Goal: Information Seeking & Learning: Learn about a topic

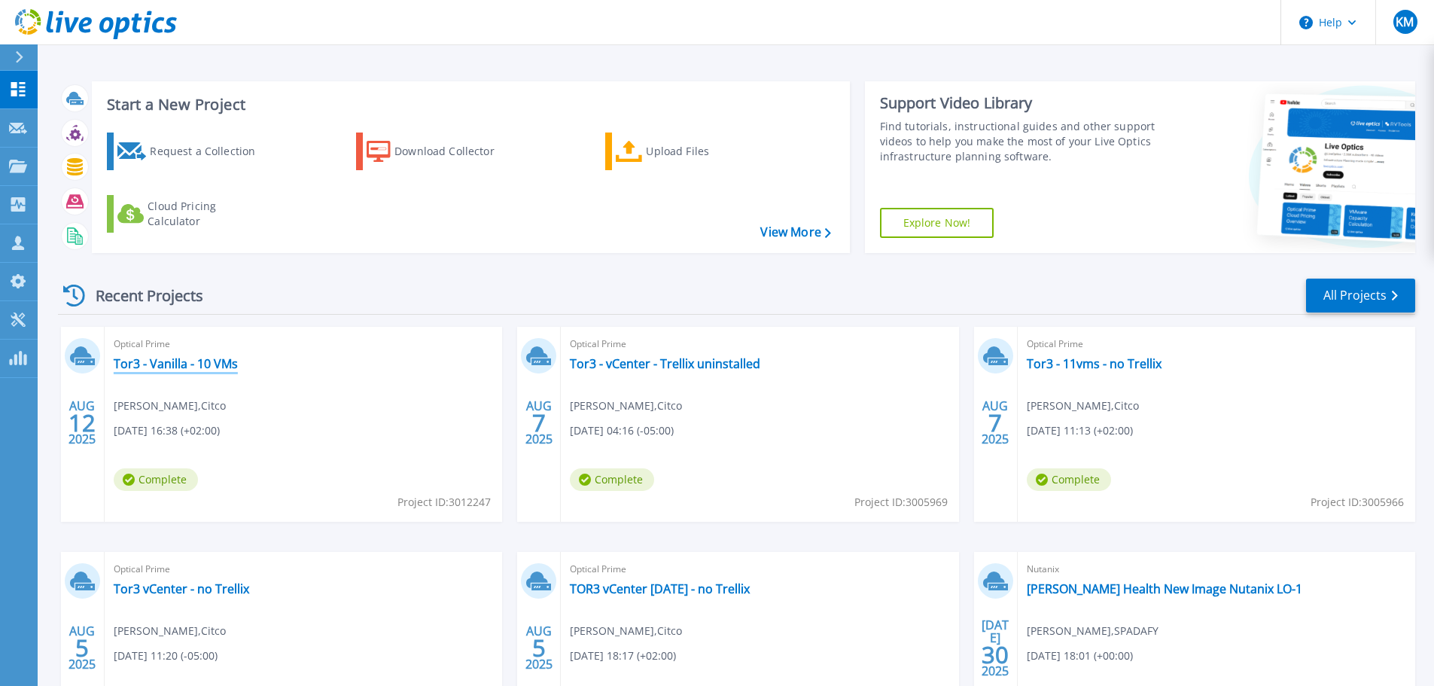
click at [223, 361] on link "Tor3 - Vanilla - 10 VMs" at bounding box center [176, 363] width 124 height 15
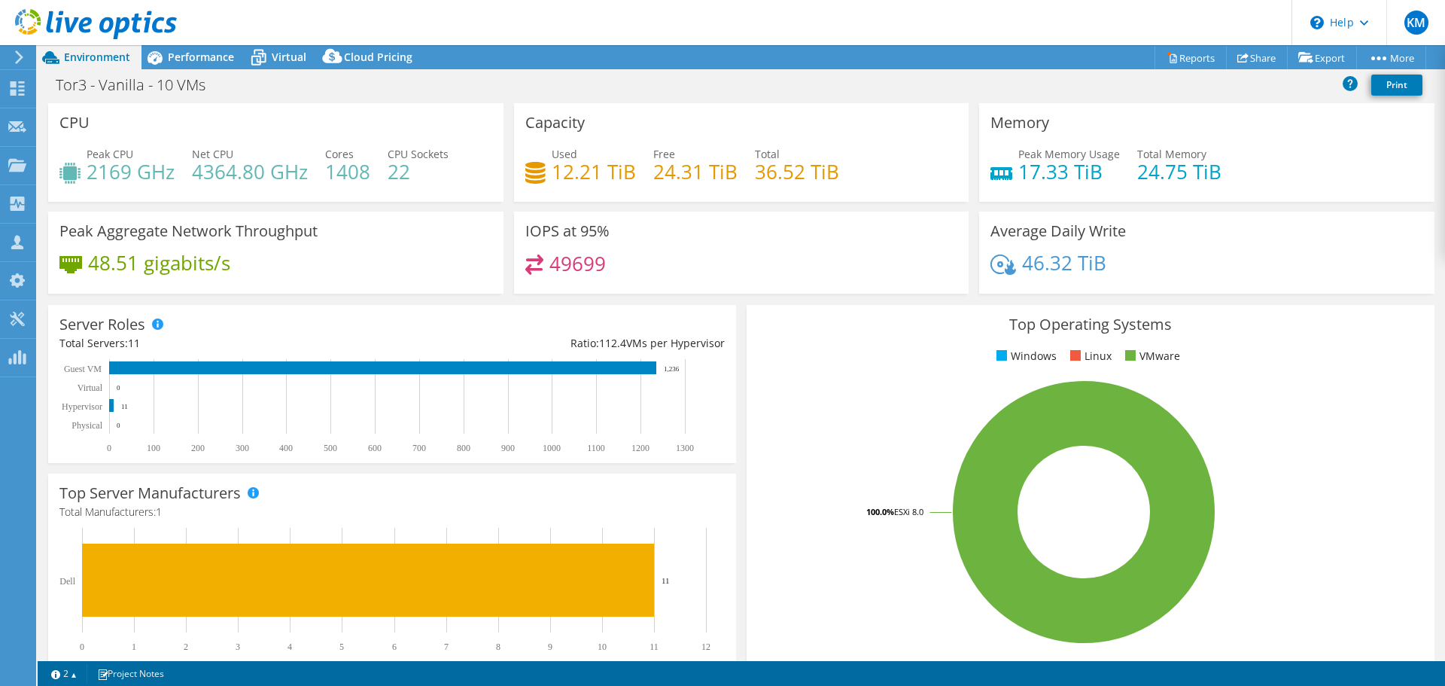
select select "USD"
click at [206, 58] on span "Performance" at bounding box center [201, 57] width 66 height 14
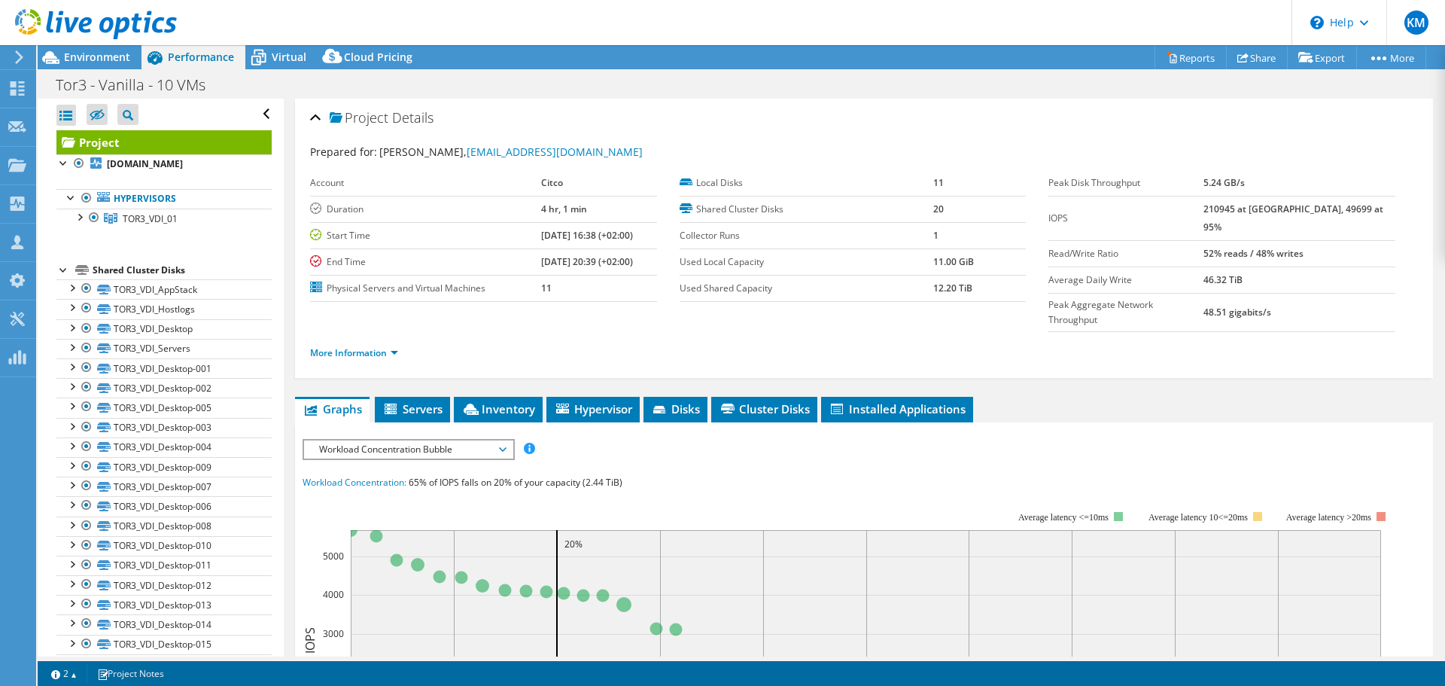
click at [458, 440] on span "Workload Concentration Bubble" at bounding box center [408, 449] width 193 height 18
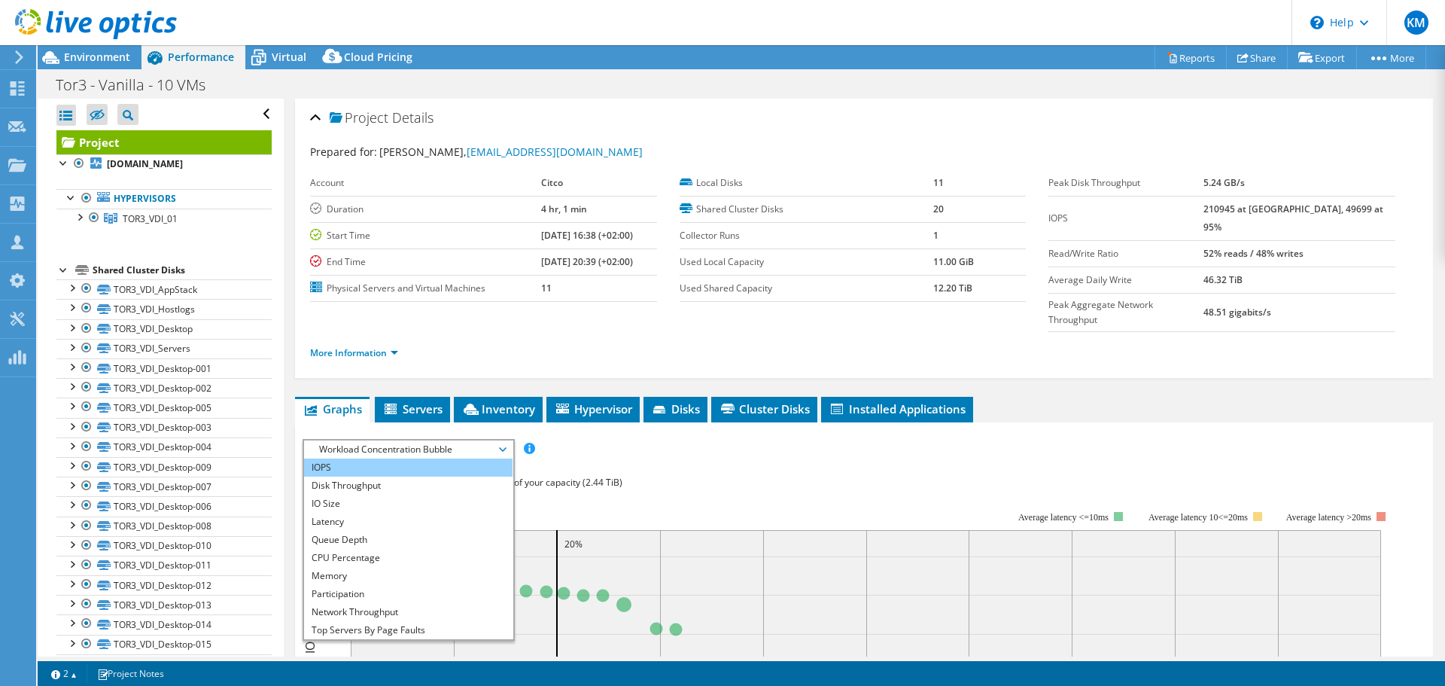
click at [419, 458] on li "IOPS" at bounding box center [408, 467] width 208 height 18
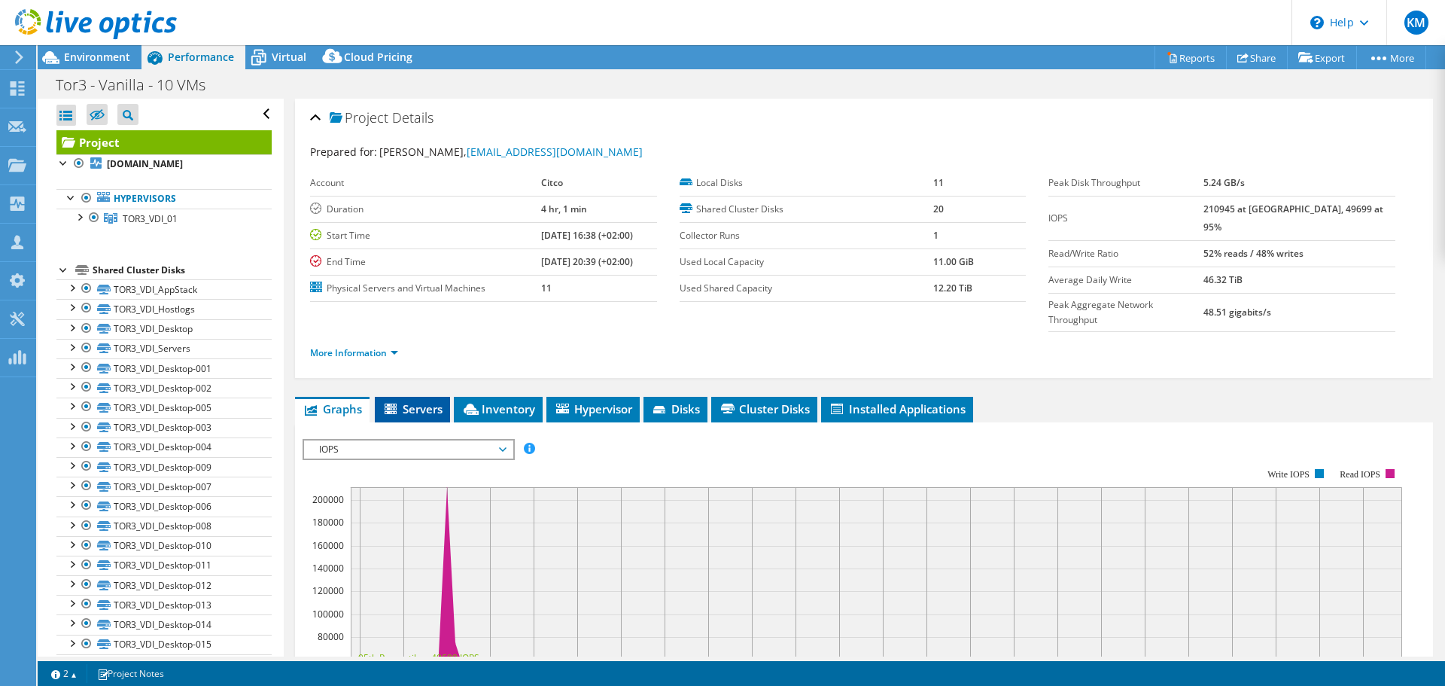
drag, startPoint x: 412, startPoint y: 375, endPoint x: 420, endPoint y: 375, distance: 7.6
click at [412, 401] on span "Servers" at bounding box center [412, 408] width 60 height 15
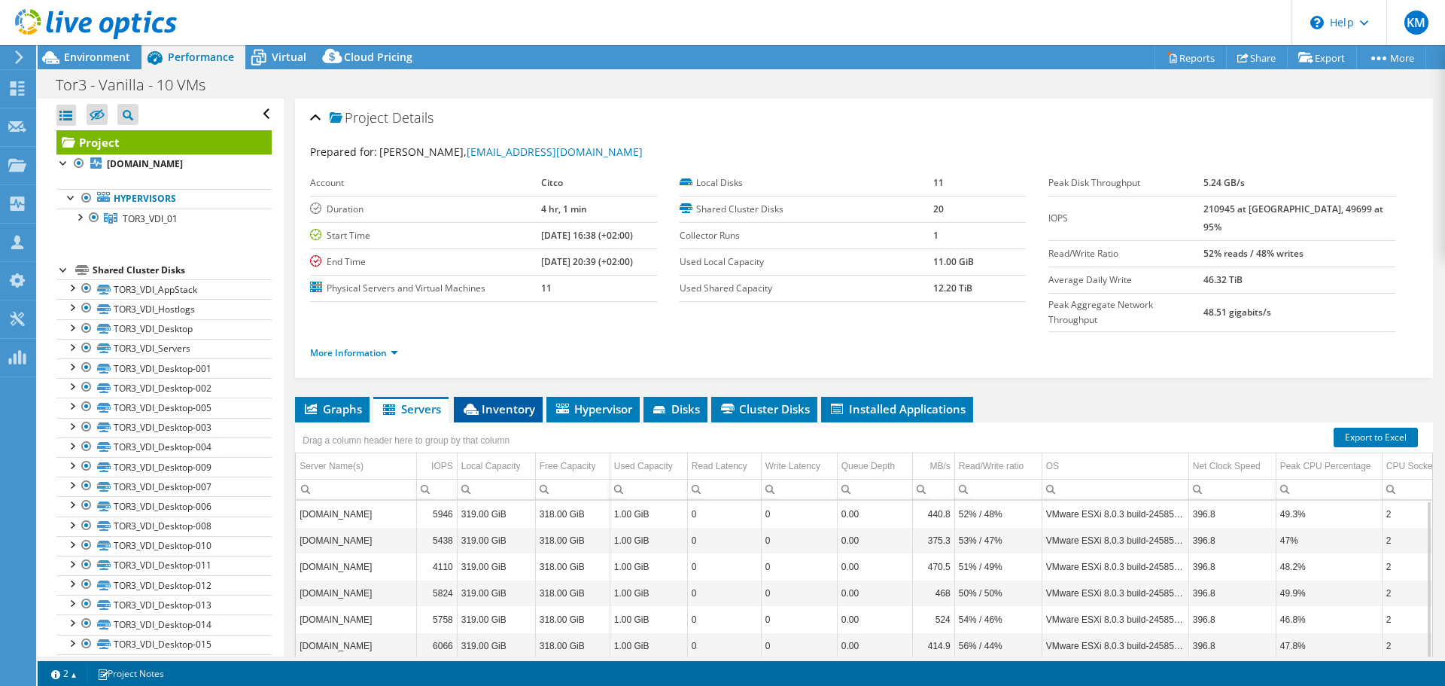
click at [514, 401] on span "Inventory" at bounding box center [498, 408] width 74 height 15
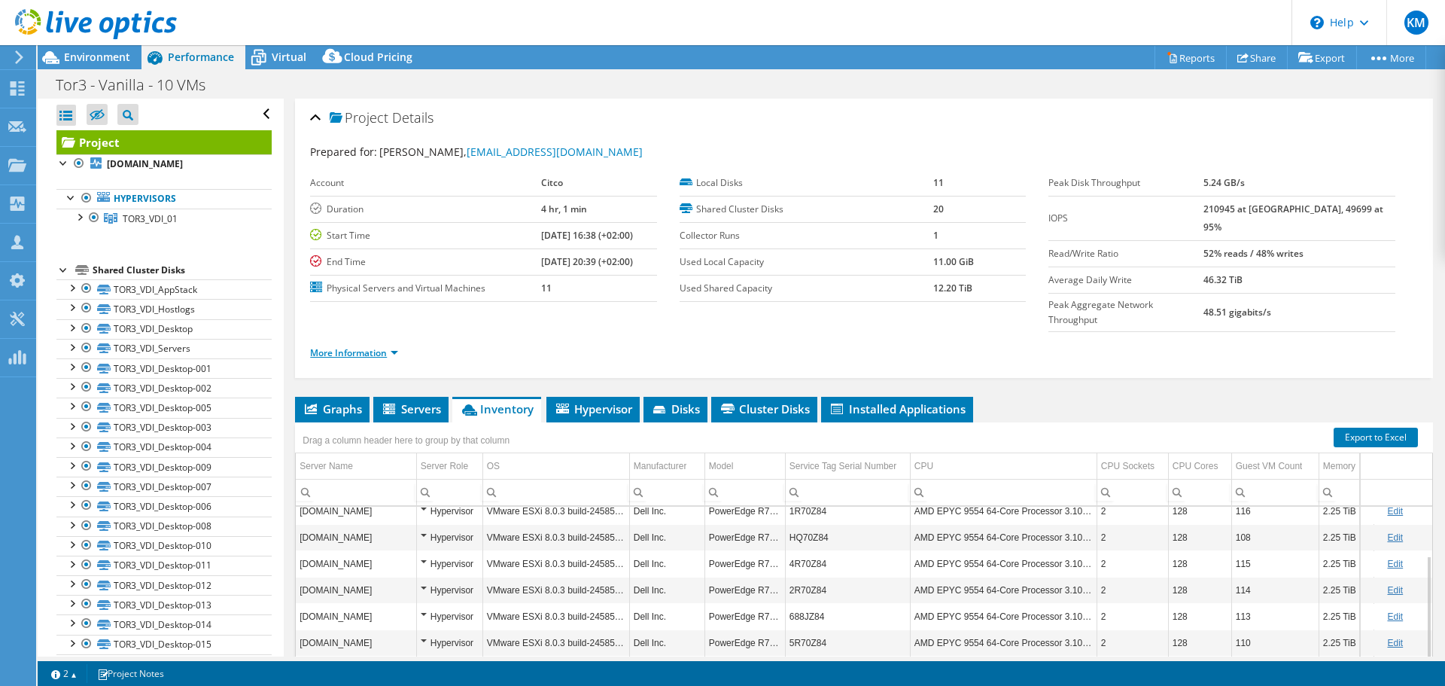
click at [361, 346] on link "More Information" at bounding box center [354, 352] width 88 height 13
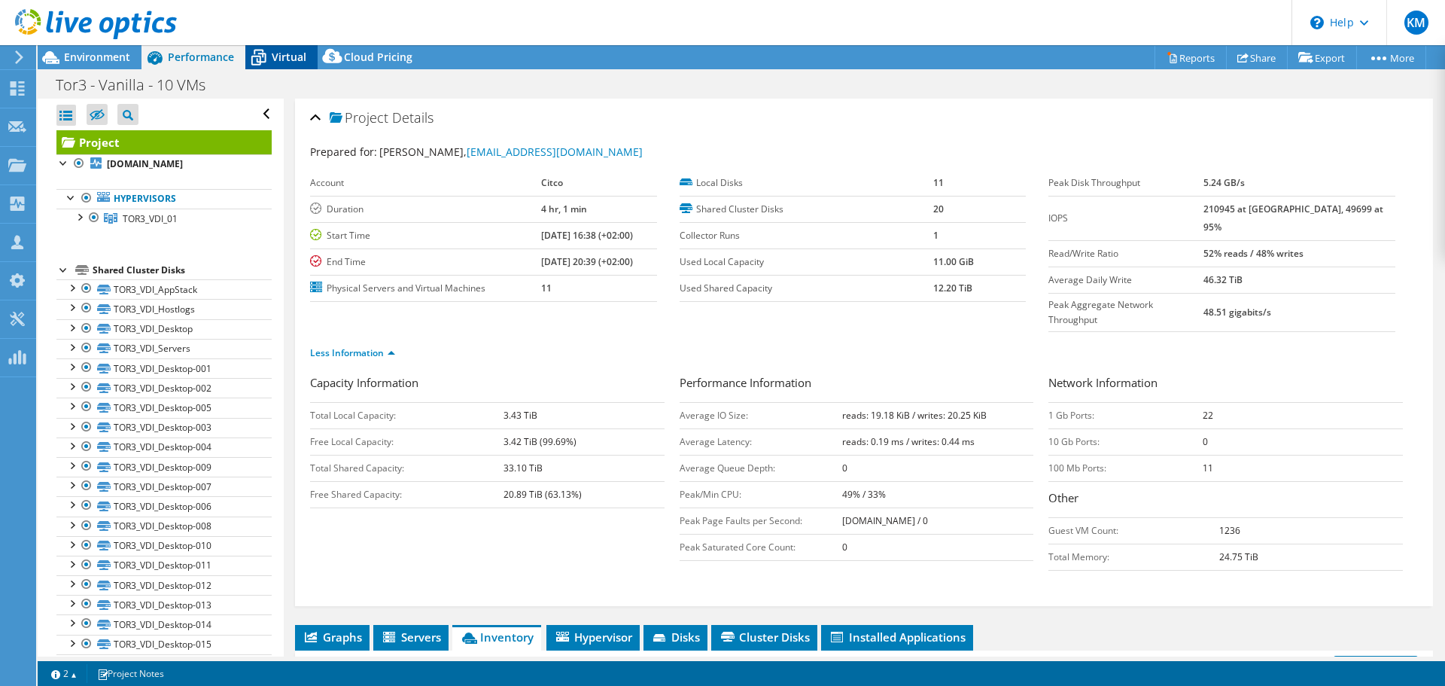
click at [277, 47] on div "Virtual" at bounding box center [281, 57] width 72 height 24
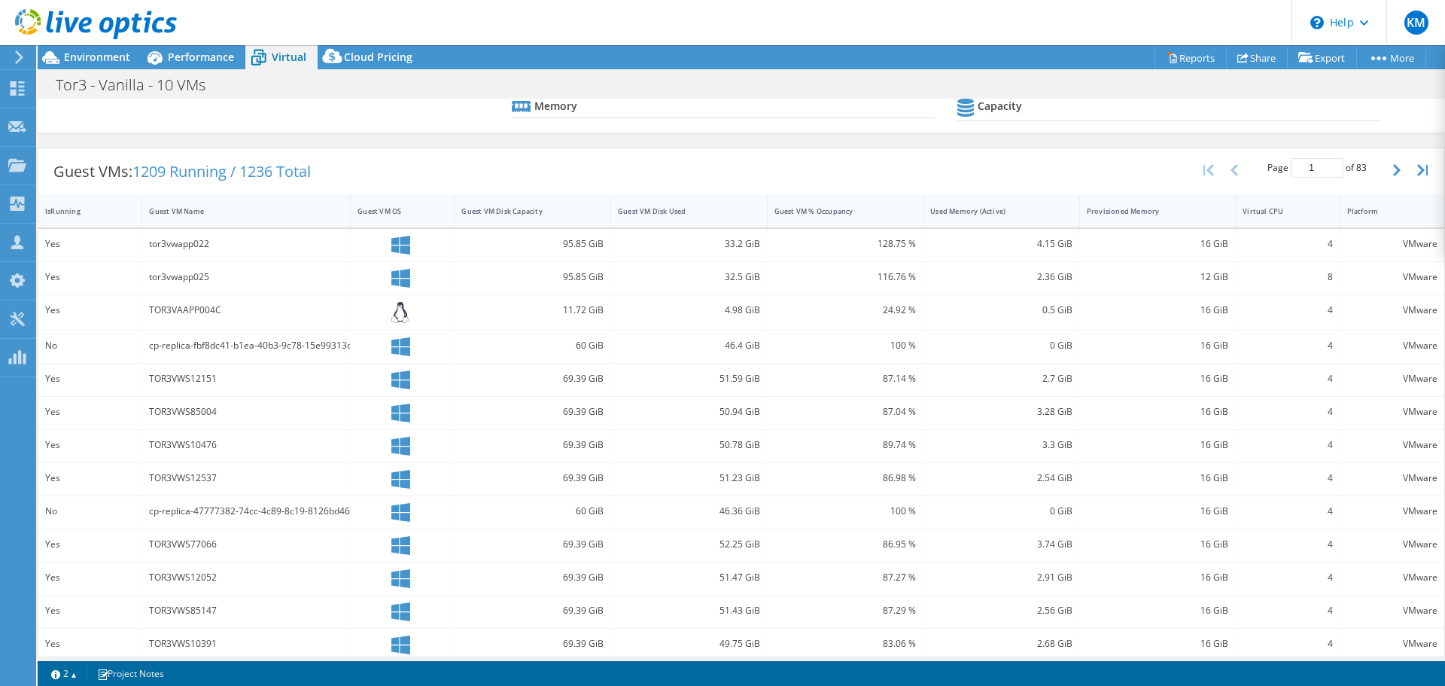
scroll to position [163, 0]
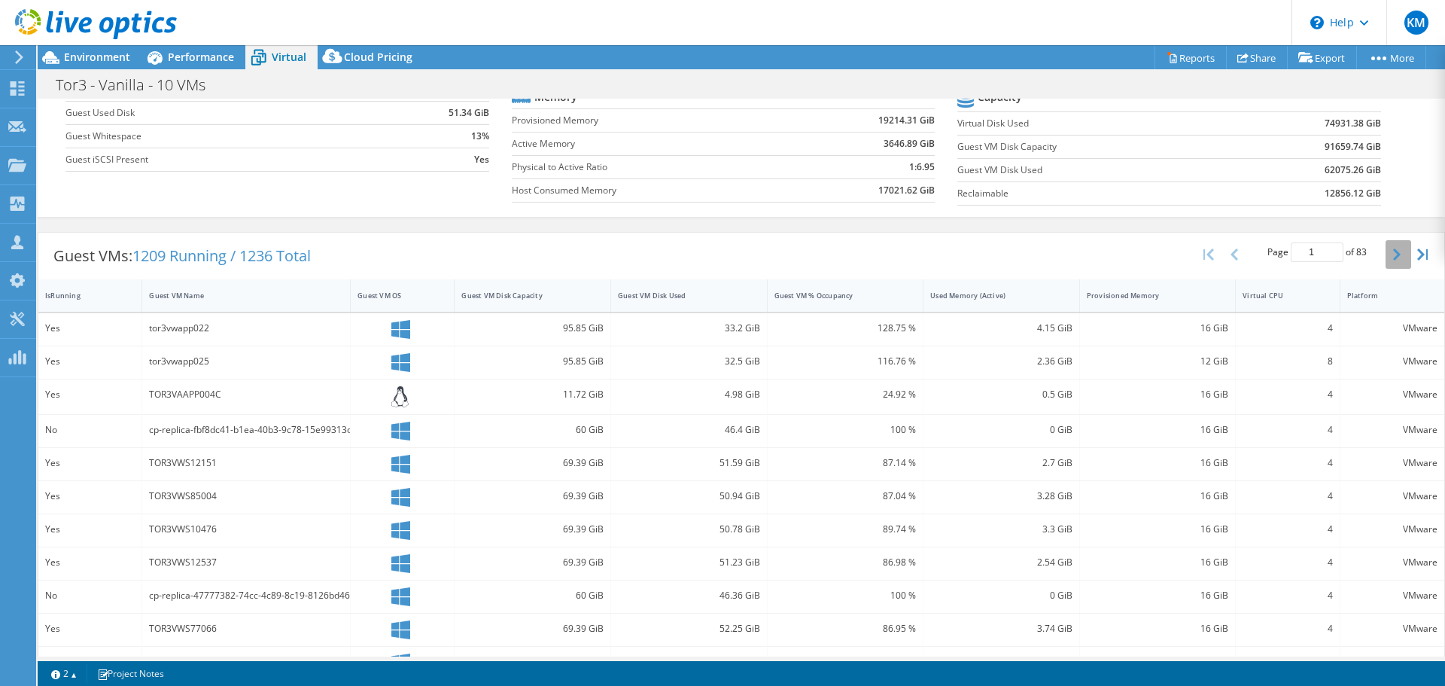
click at [1391, 251] on button "button" at bounding box center [1398, 254] width 26 height 29
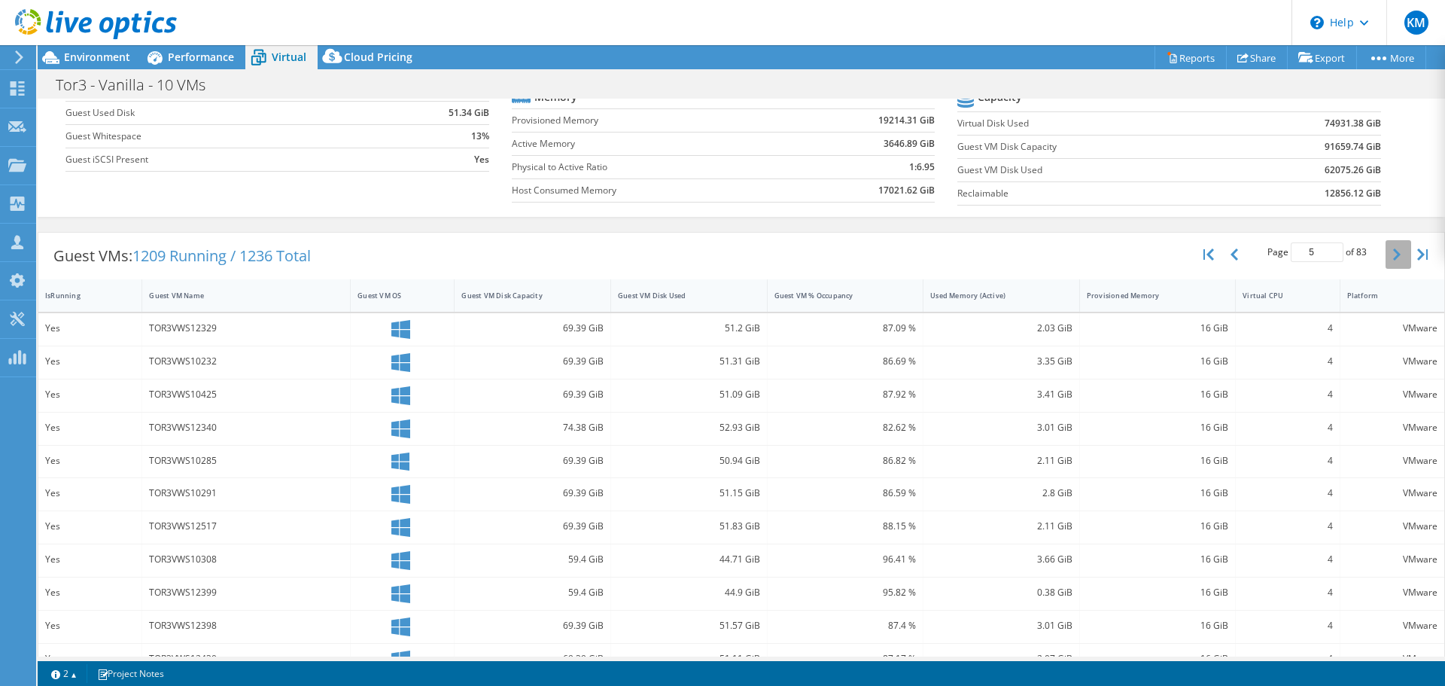
type input "6"
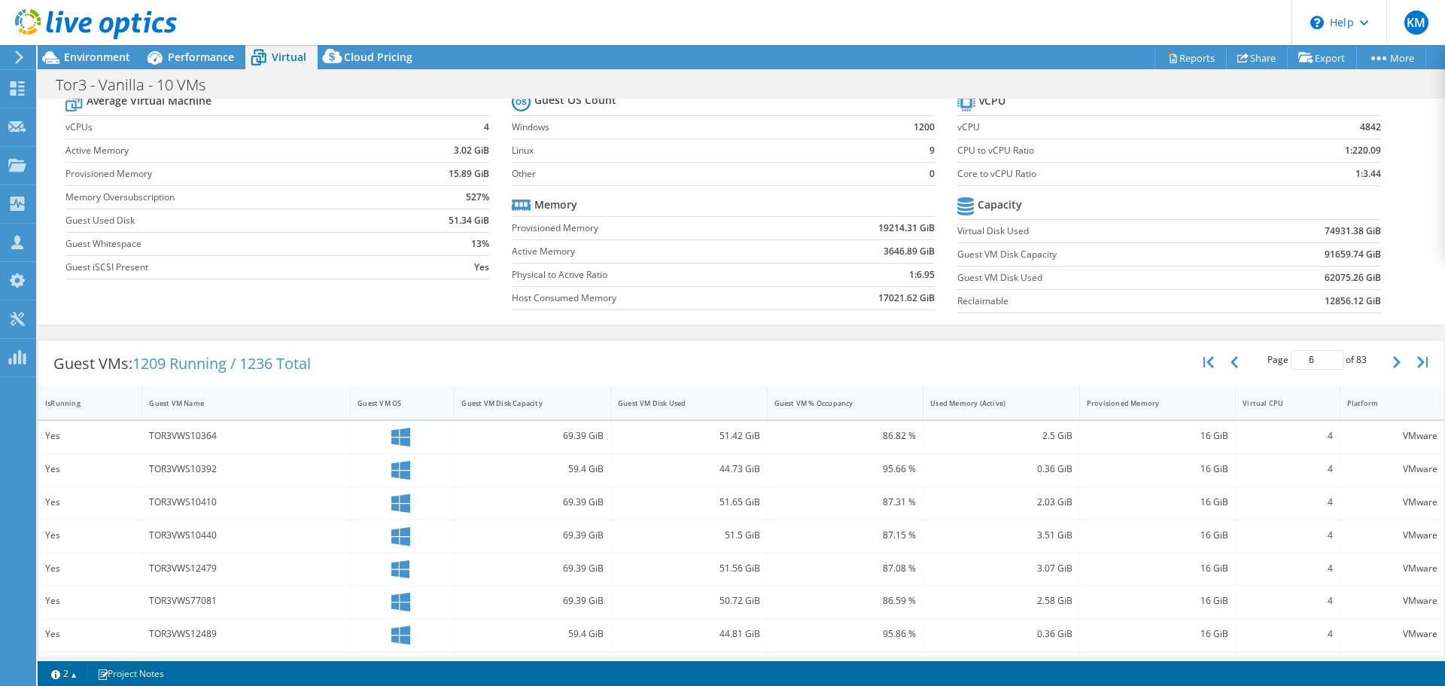
scroll to position [0, 0]
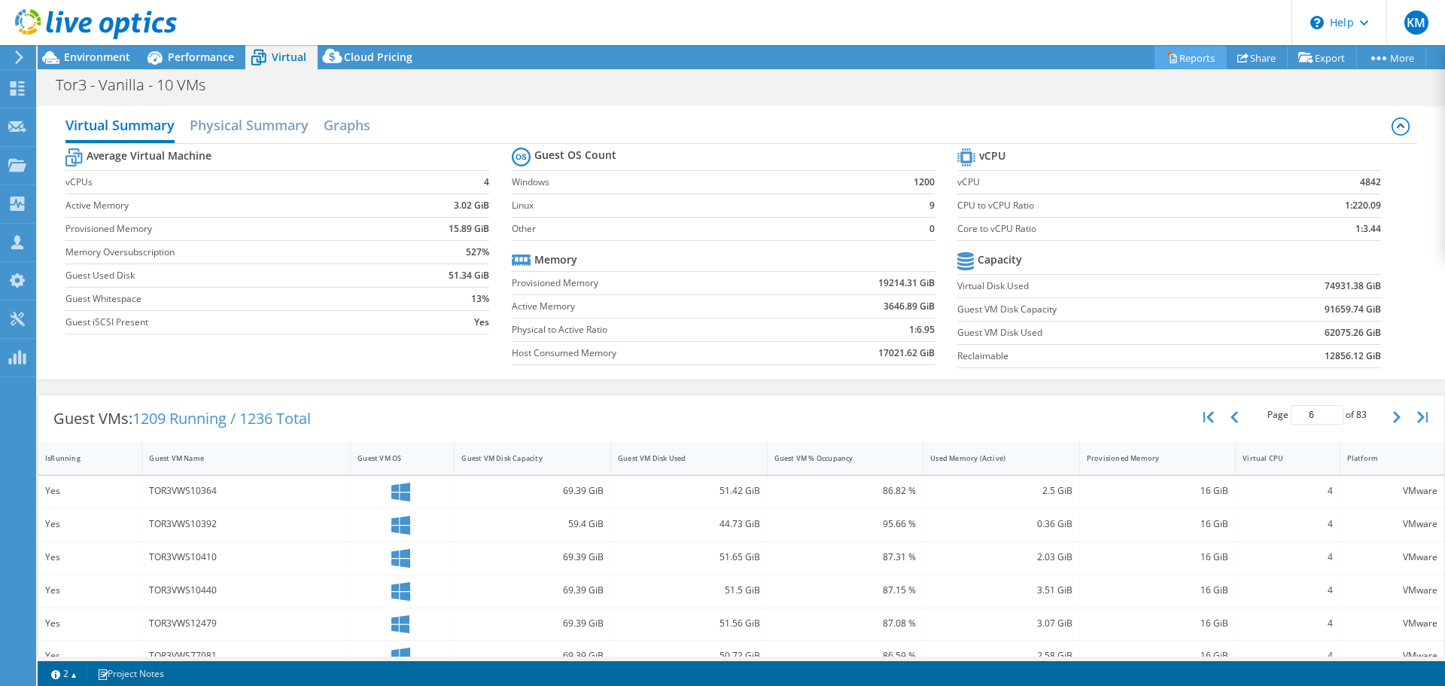
click at [1175, 56] on link "Reports" at bounding box center [1190, 57] width 72 height 23
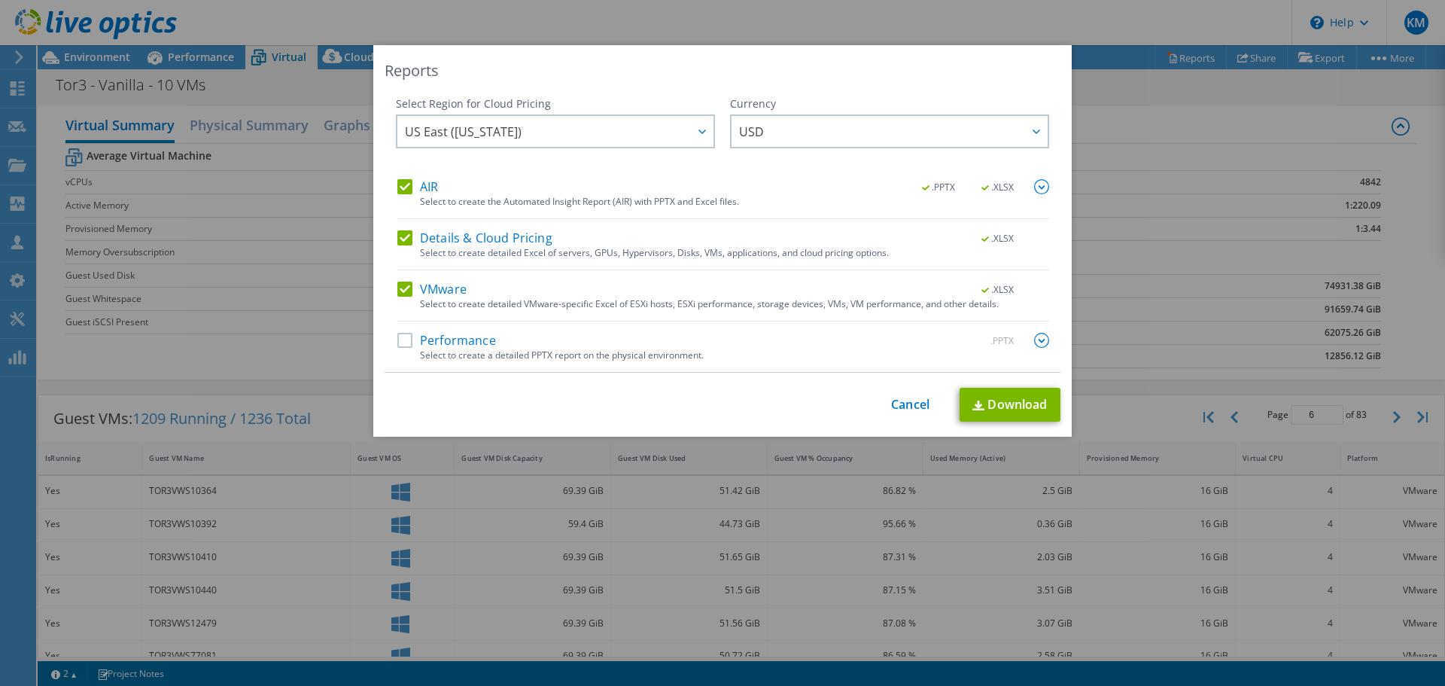
click at [400, 187] on label "AIR" at bounding box center [417, 186] width 41 height 15
click at [0, 0] on input "AIR" at bounding box center [0, 0] width 0 height 0
click at [399, 233] on label "Details & Cloud Pricing" at bounding box center [474, 237] width 155 height 15
click at [0, 0] on input "Details & Cloud Pricing" at bounding box center [0, 0] width 0 height 0
drag, startPoint x: 396, startPoint y: 333, endPoint x: 498, endPoint y: 353, distance: 104.3
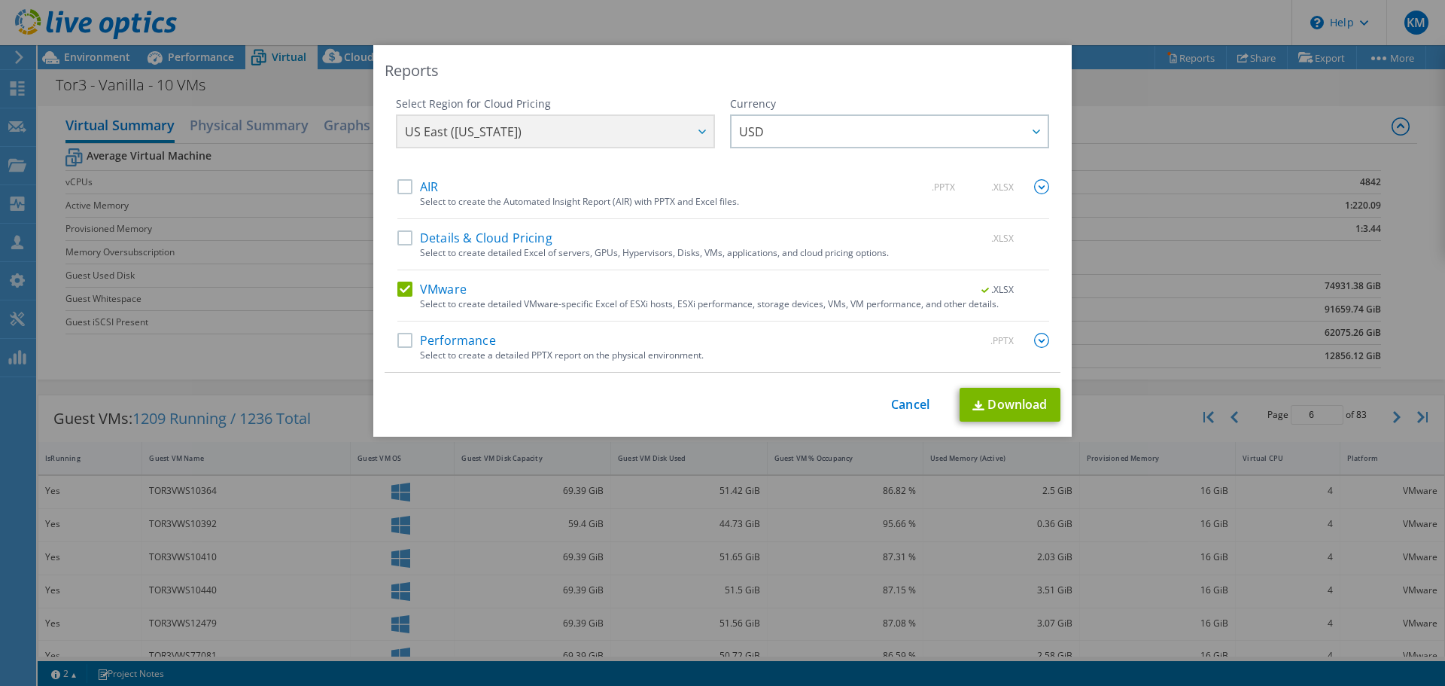
click at [397, 333] on label "Performance" at bounding box center [446, 340] width 99 height 15
click at [0, 0] on input "Performance" at bounding box center [0, 0] width 0 height 0
click at [1038, 335] on img at bounding box center [1041, 340] width 15 height 15
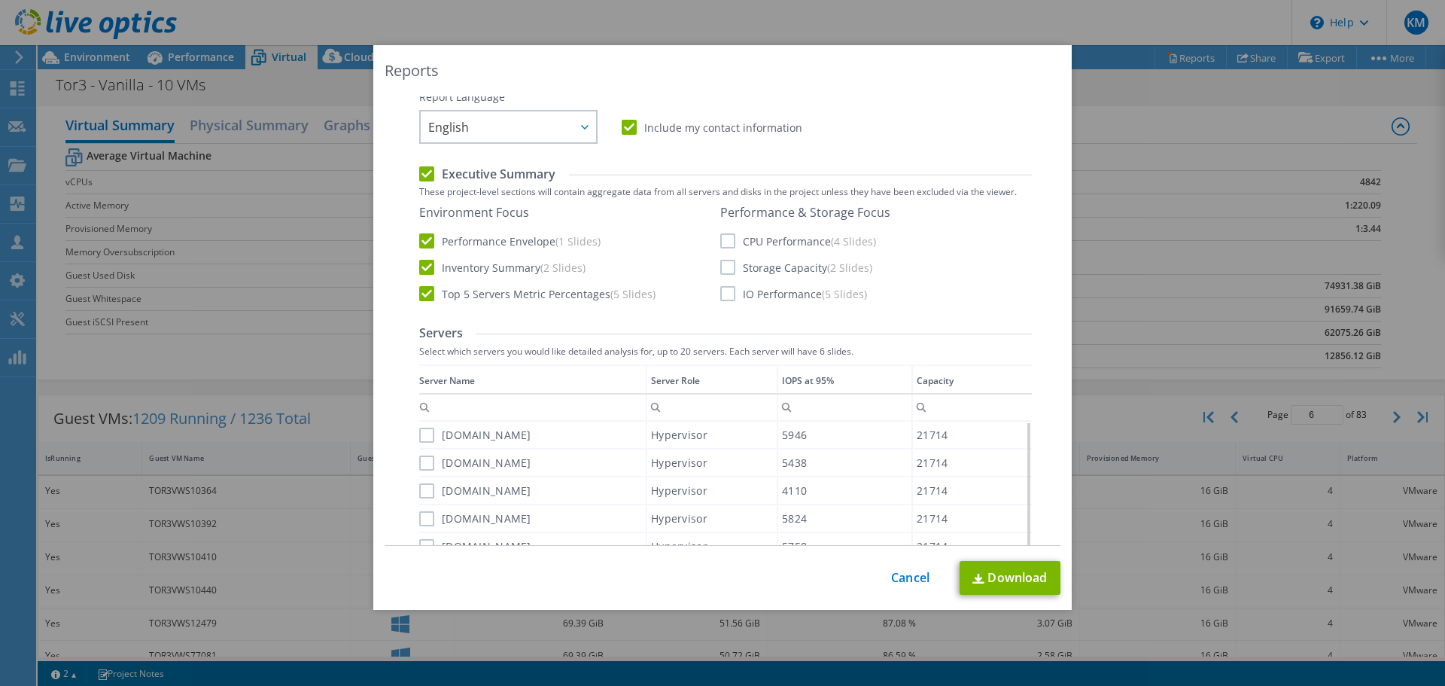
scroll to position [75, 0]
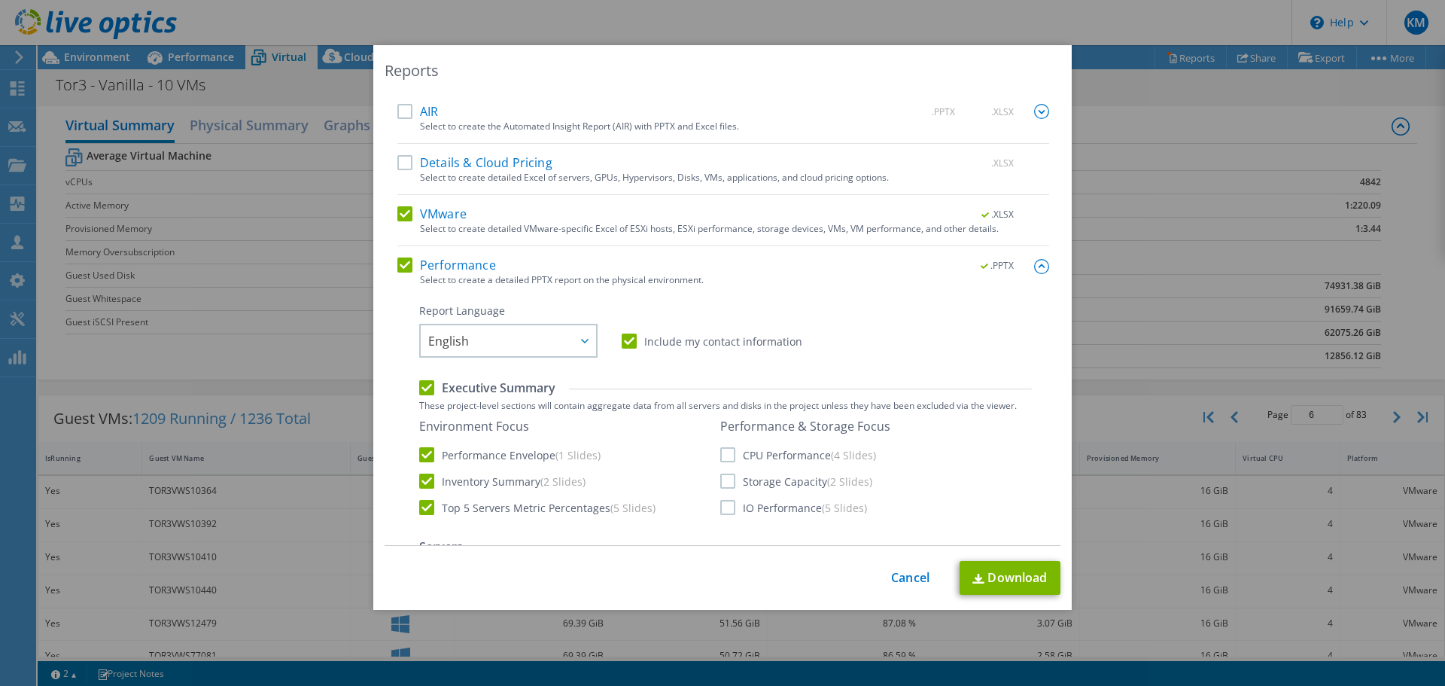
click at [397, 262] on label "Performance" at bounding box center [446, 264] width 99 height 15
click at [0, 0] on input "Performance" at bounding box center [0, 0] width 0 height 0
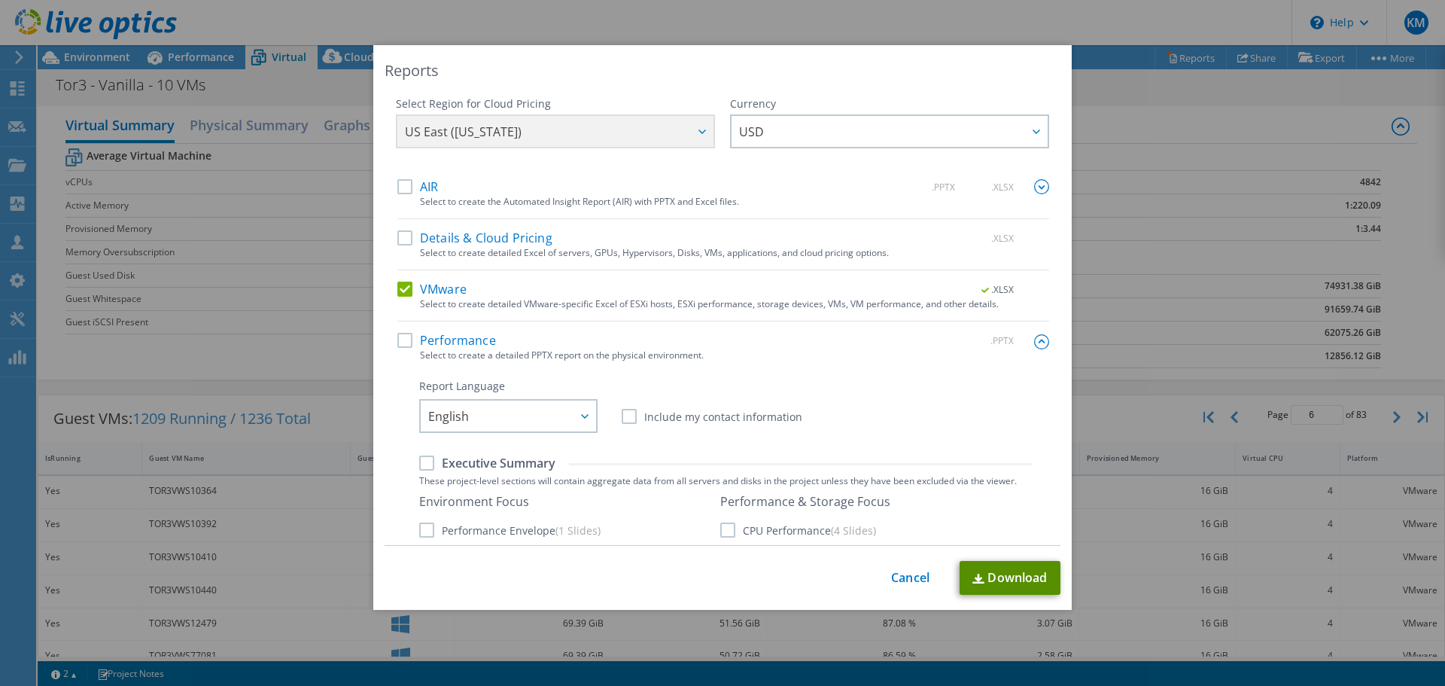
click at [1003, 579] on link "Download" at bounding box center [1009, 578] width 101 height 34
drag, startPoint x: 891, startPoint y: 579, endPoint x: 637, endPoint y: 538, distance: 257.6
click at [891, 579] on link "Cancel" at bounding box center [910, 577] width 38 height 14
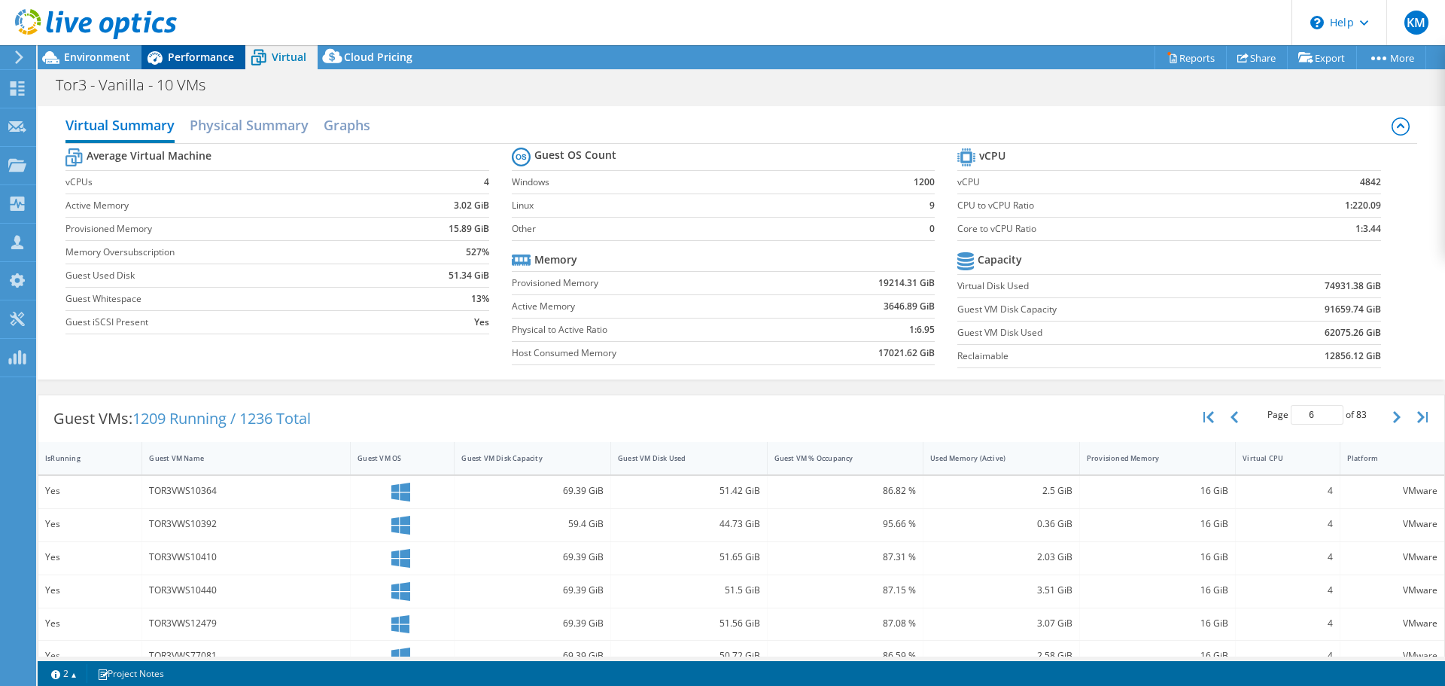
click at [182, 54] on span "Performance" at bounding box center [201, 57] width 66 height 14
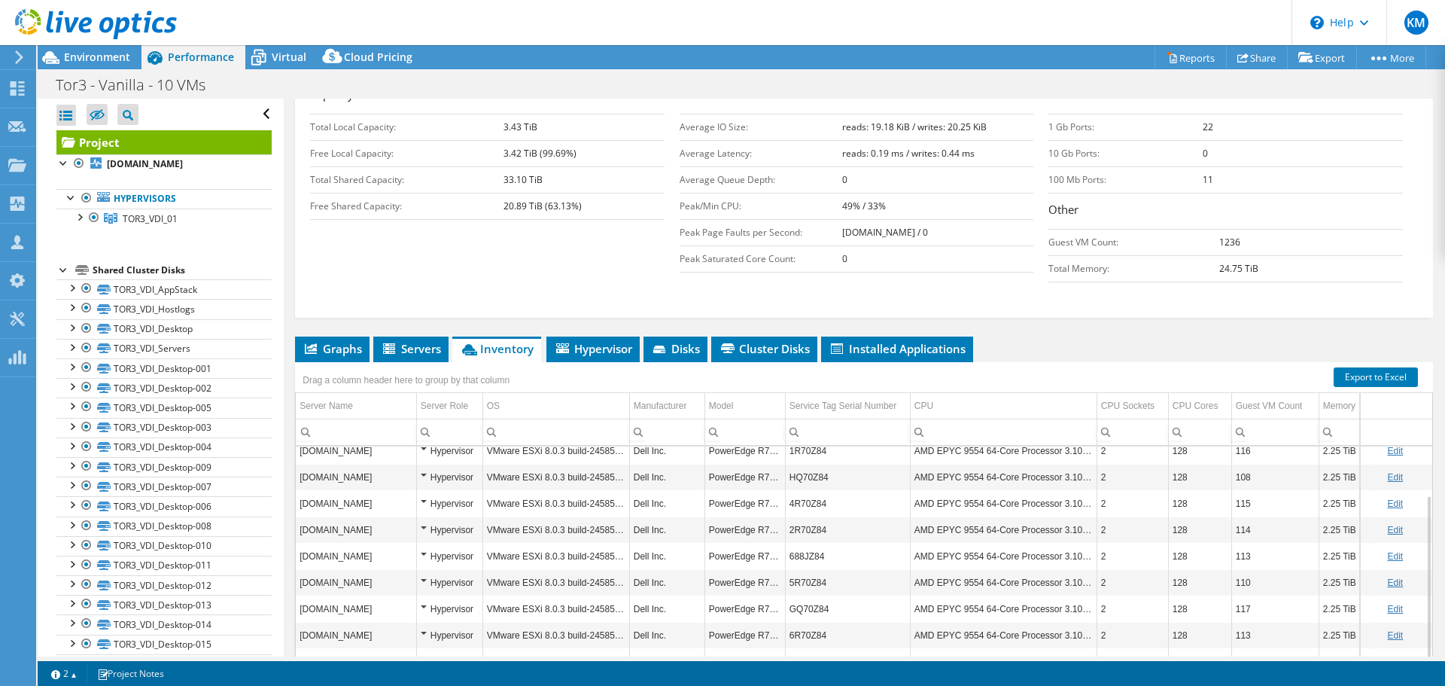
scroll to position [266, 0]
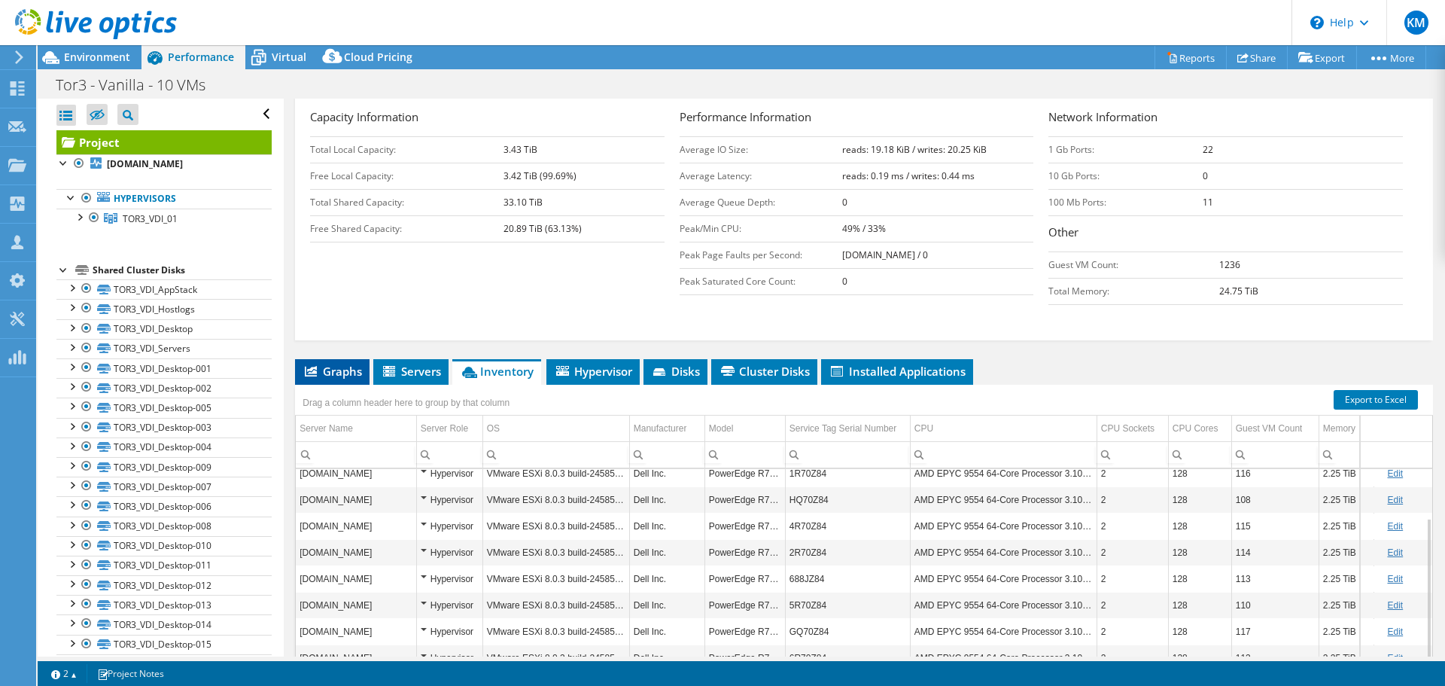
click at [349, 363] on span "Graphs" at bounding box center [332, 370] width 59 height 15
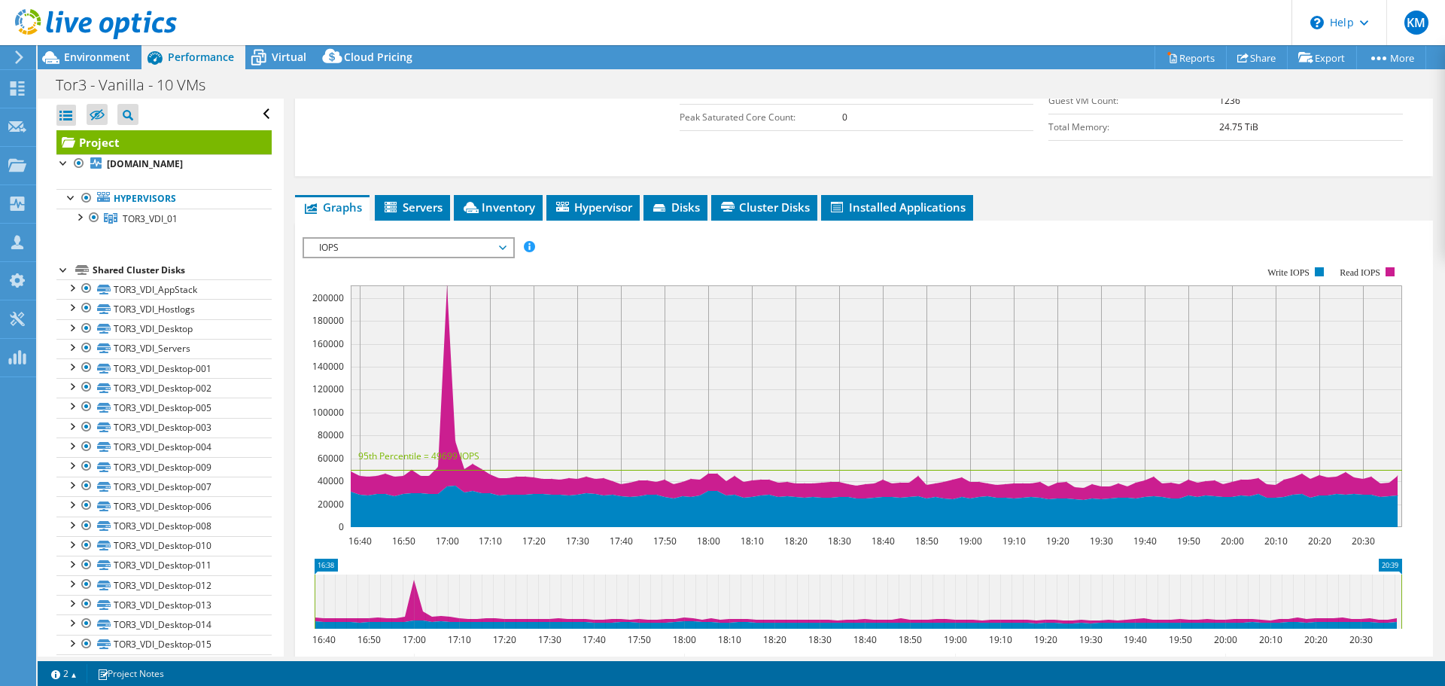
scroll to position [416, 0]
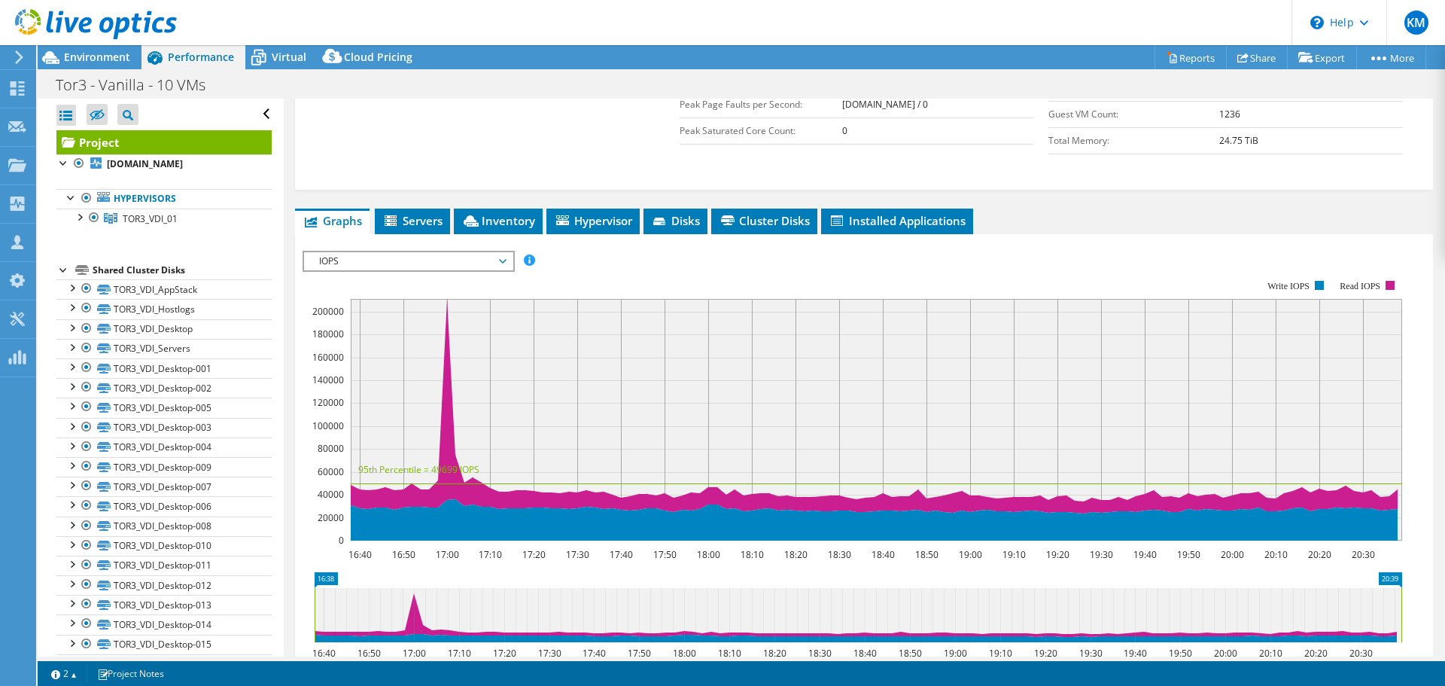
click at [459, 252] on span "IOPS" at bounding box center [408, 261] width 193 height 18
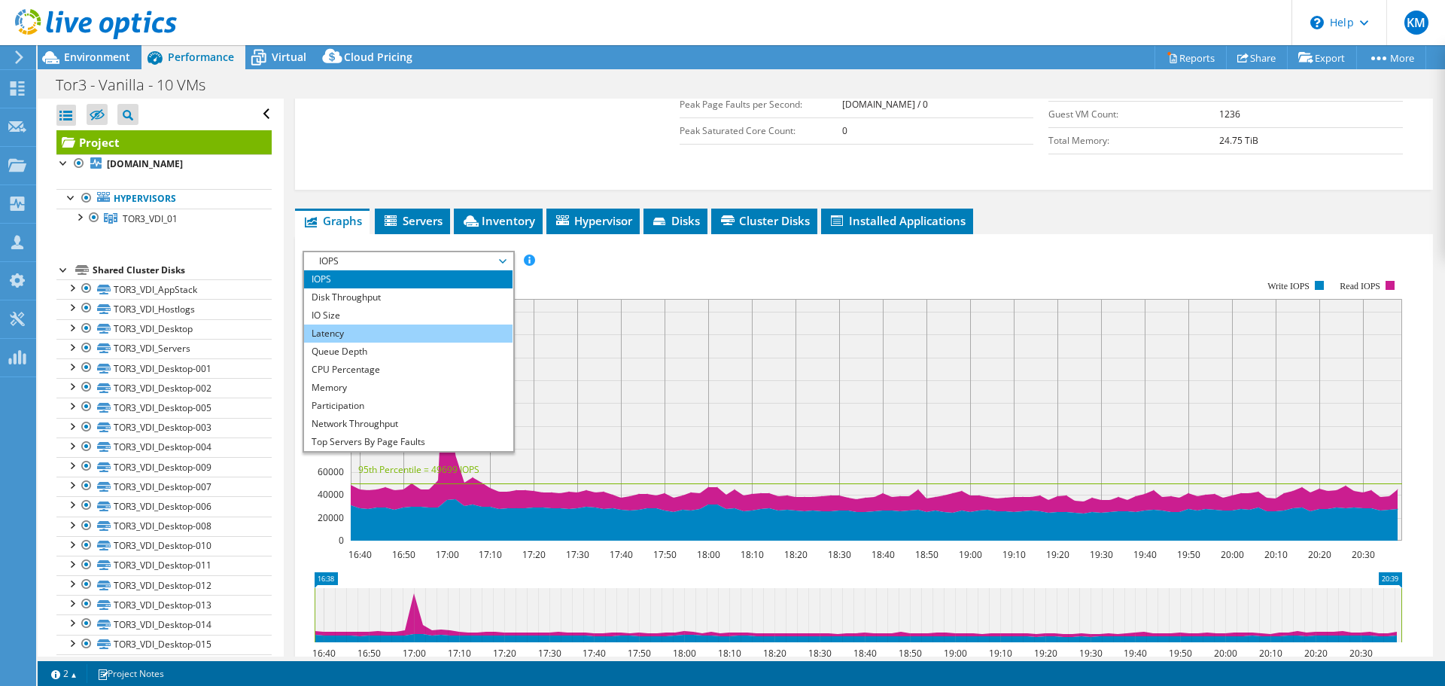
click at [439, 324] on li "Latency" at bounding box center [408, 333] width 208 height 18
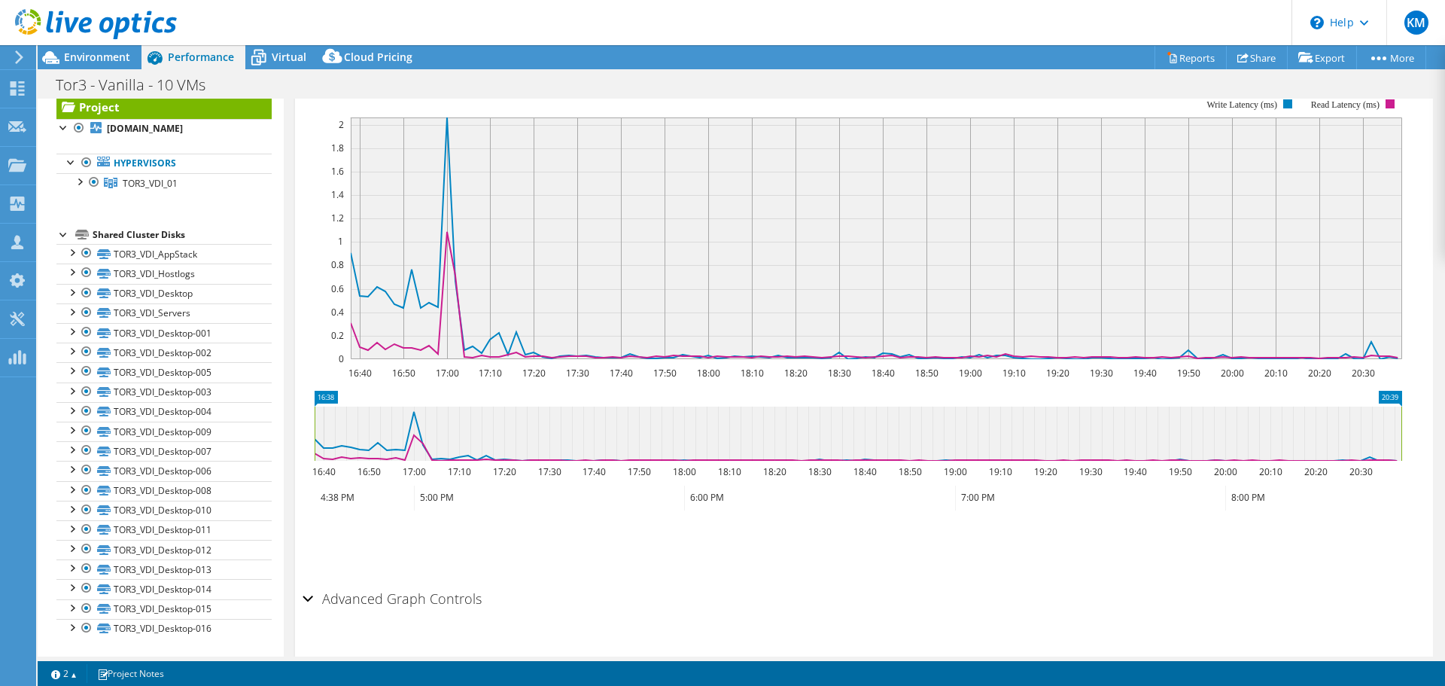
scroll to position [598, 0]
click at [401, 582] on h2 "Advanced Graph Controls" at bounding box center [392, 597] width 179 height 30
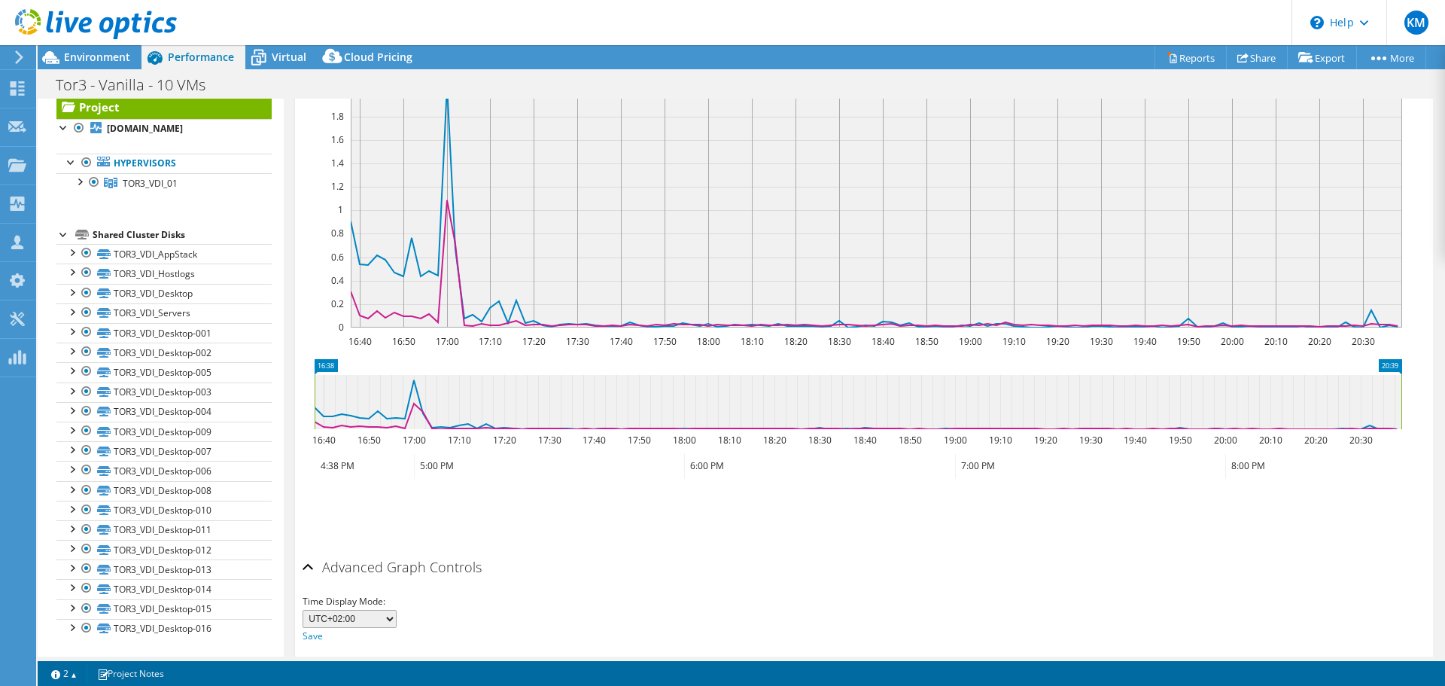
scroll to position [658, 0]
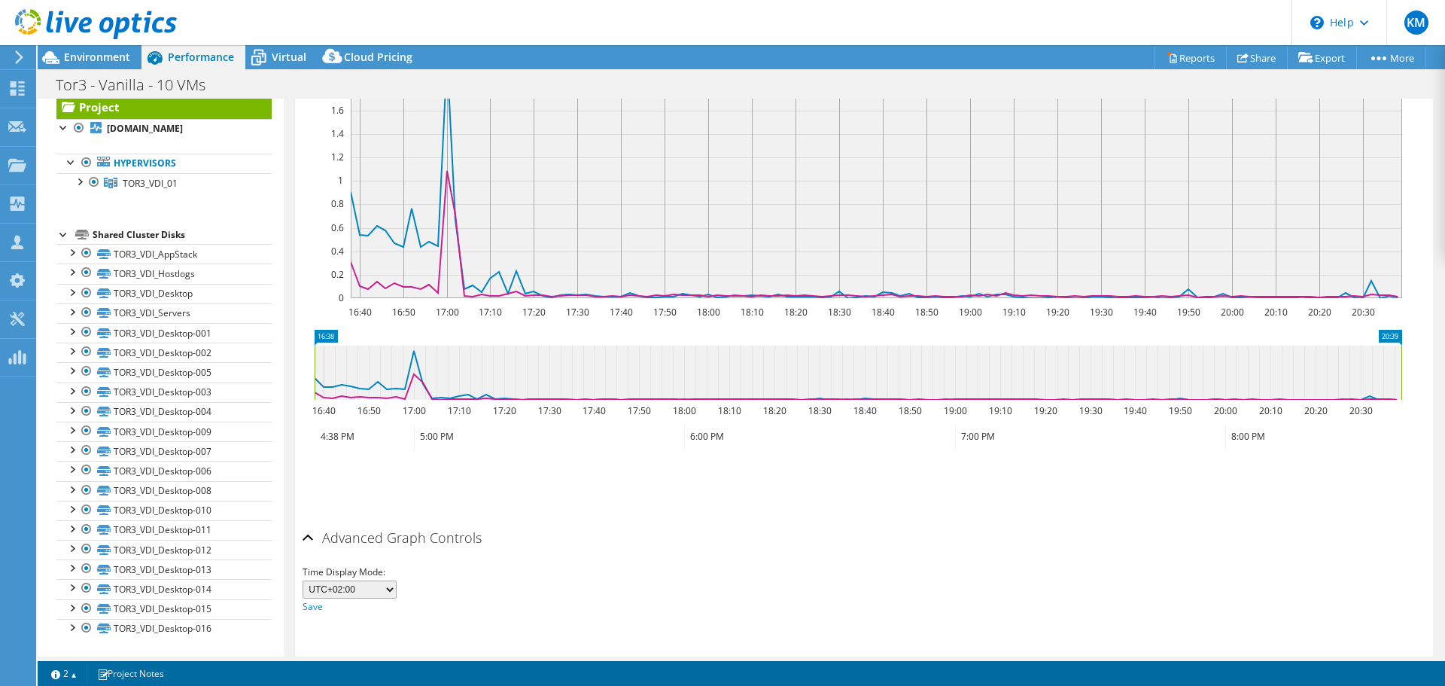
click at [369, 580] on select "UTC-12:00 UTC-11:00 UTC-10:00 UTC-09:30 UTC-09:00 UTC-08:00 UTC-07:00 UTC-06:00…" at bounding box center [350, 589] width 94 height 18
select select "-300"
click at [303, 580] on select "UTC-12:00 UTC-11:00 UTC-10:00 UTC-09:30 UTC-09:00 UTC-08:00 UTC-07:00 UTC-06:00…" at bounding box center [350, 589] width 94 height 18
click at [643, 469] on ul "Save Zoom" at bounding box center [860, 480] width 1115 height 43
click at [317, 600] on link "Save" at bounding box center [313, 606] width 20 height 13
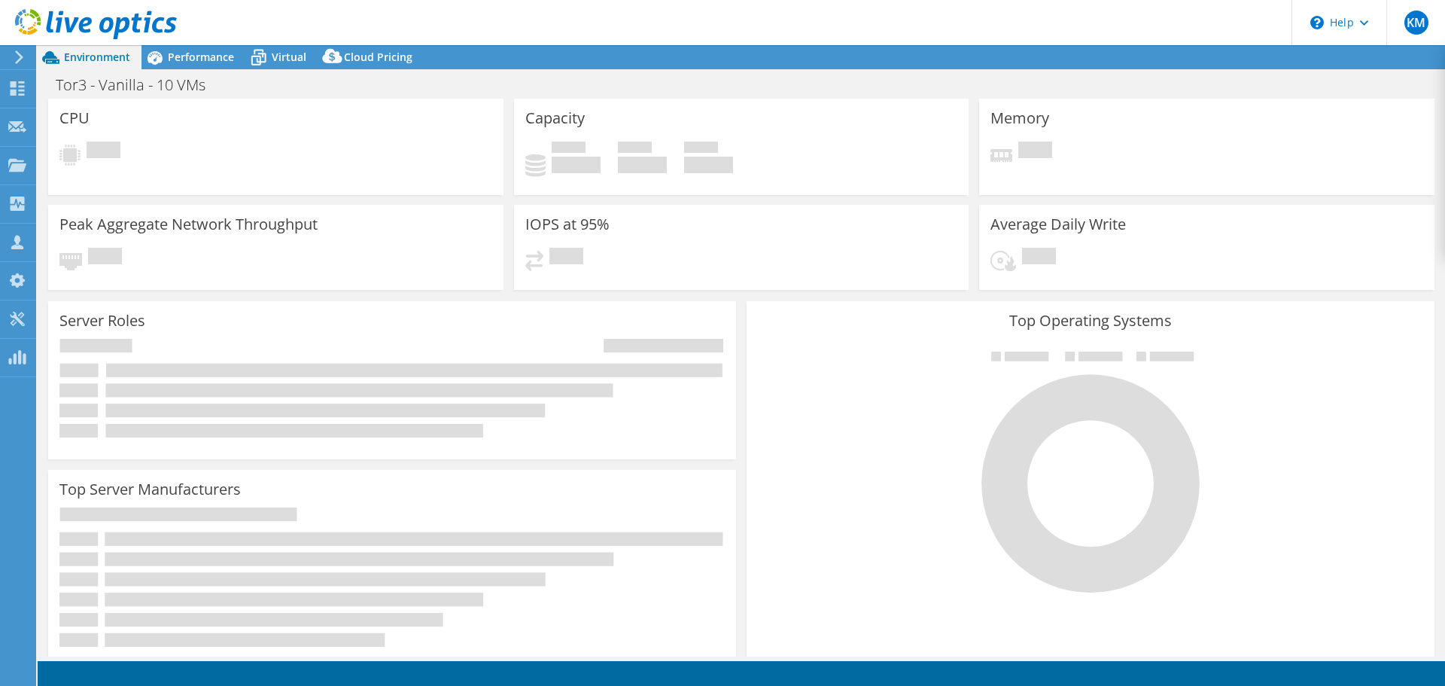
select select "USD"
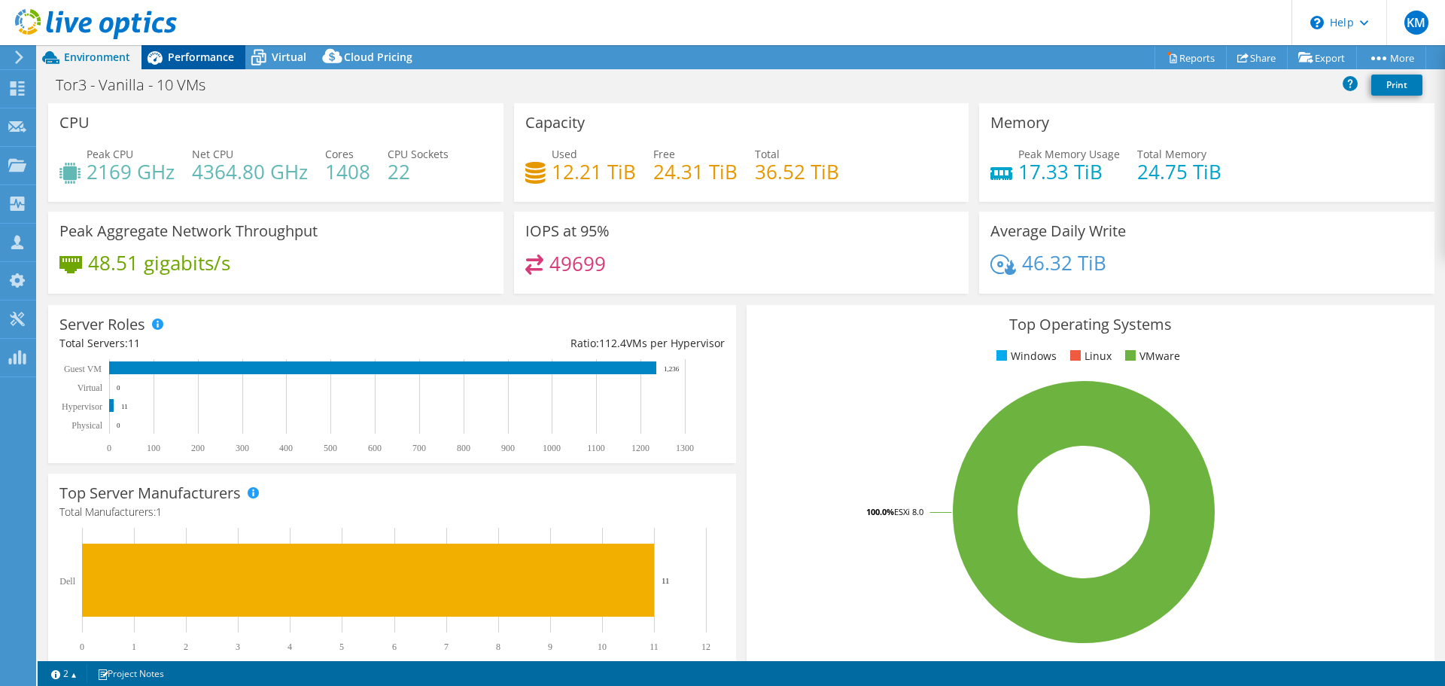
click at [214, 59] on span "Performance" at bounding box center [201, 57] width 66 height 14
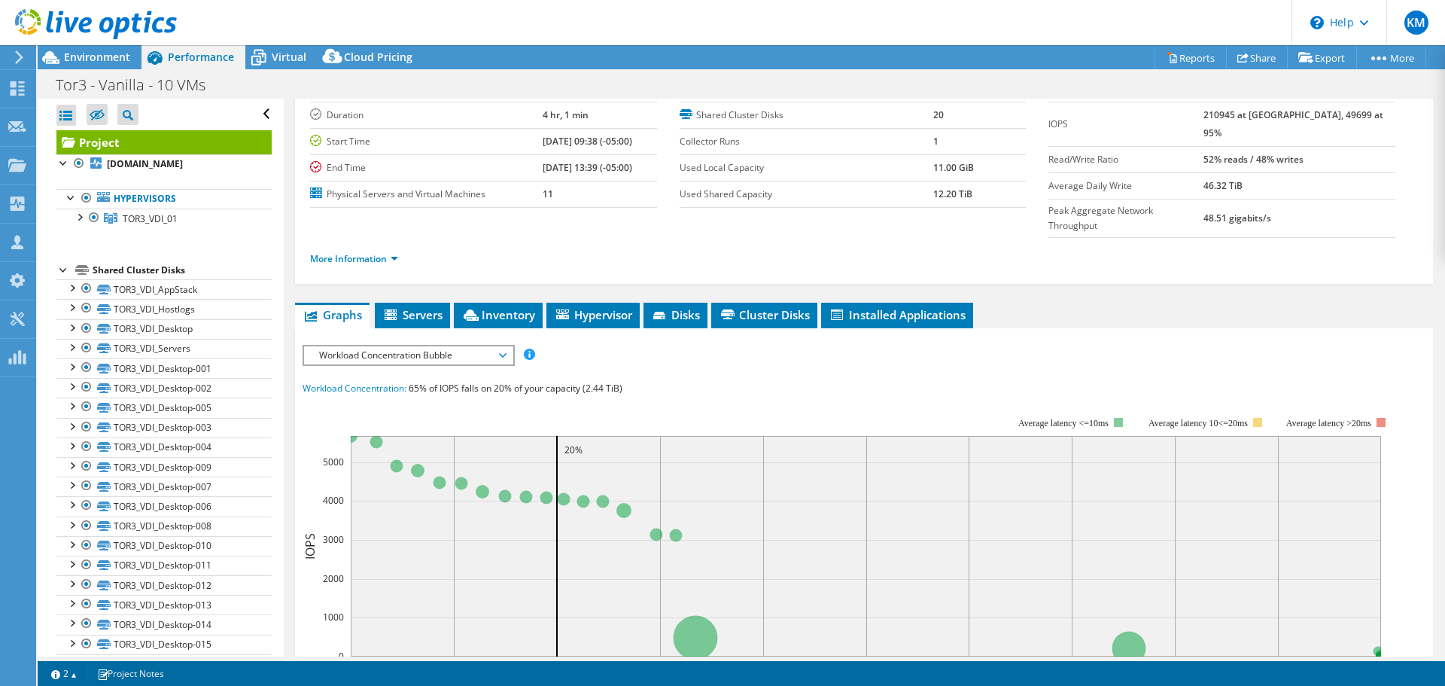
scroll to position [151, 0]
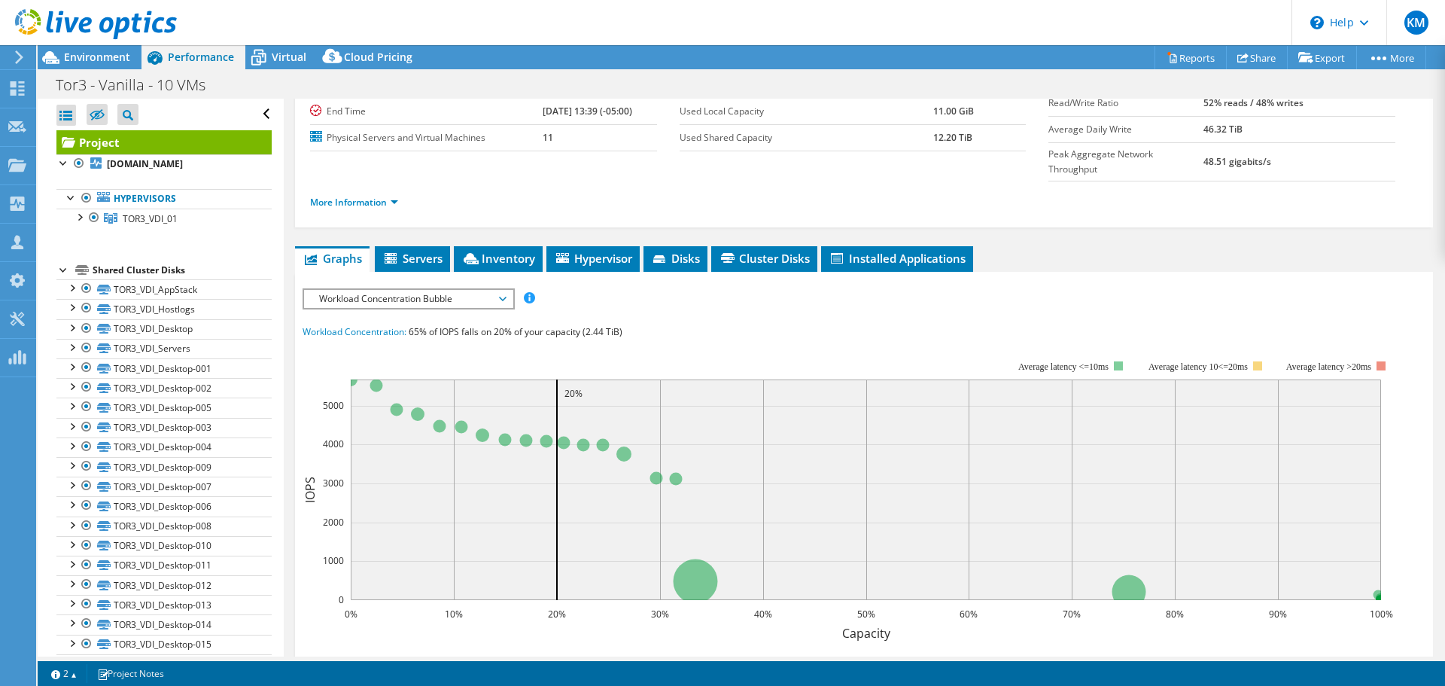
click at [422, 290] on span "Workload Concentration Bubble" at bounding box center [408, 299] width 193 height 18
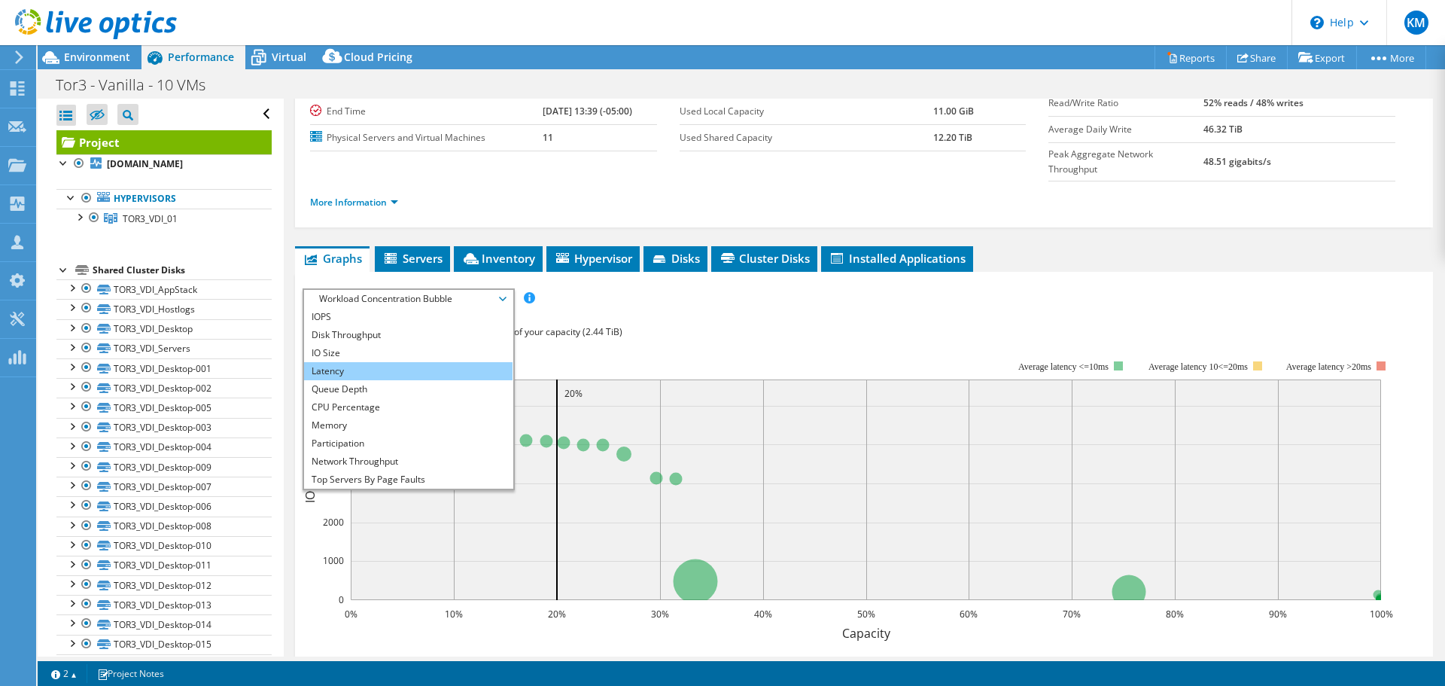
click at [405, 362] on li "Latency" at bounding box center [408, 371] width 208 height 18
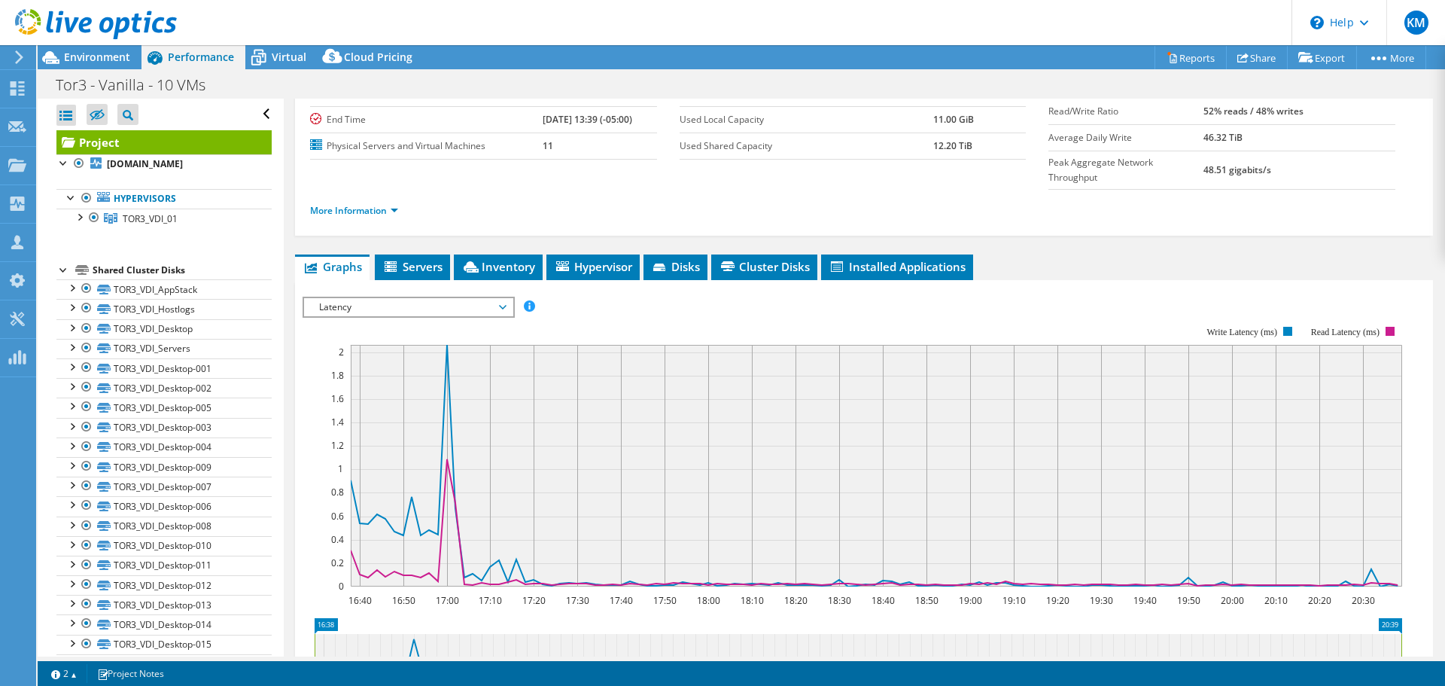
scroll to position [220, 0]
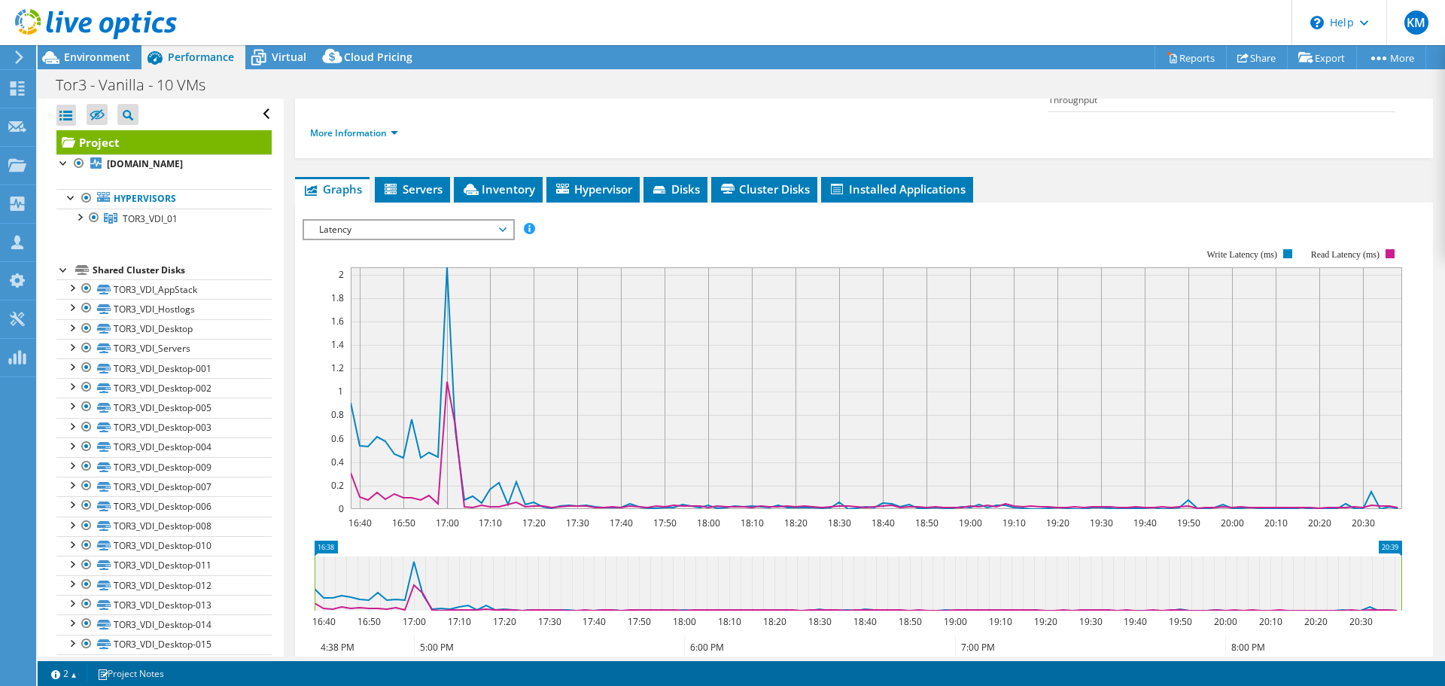
click at [382, 219] on div "Latency IOPS Disk Throughput IO Size Latency Queue Depth CPU Percentage Memory …" at bounding box center [409, 229] width 212 height 21
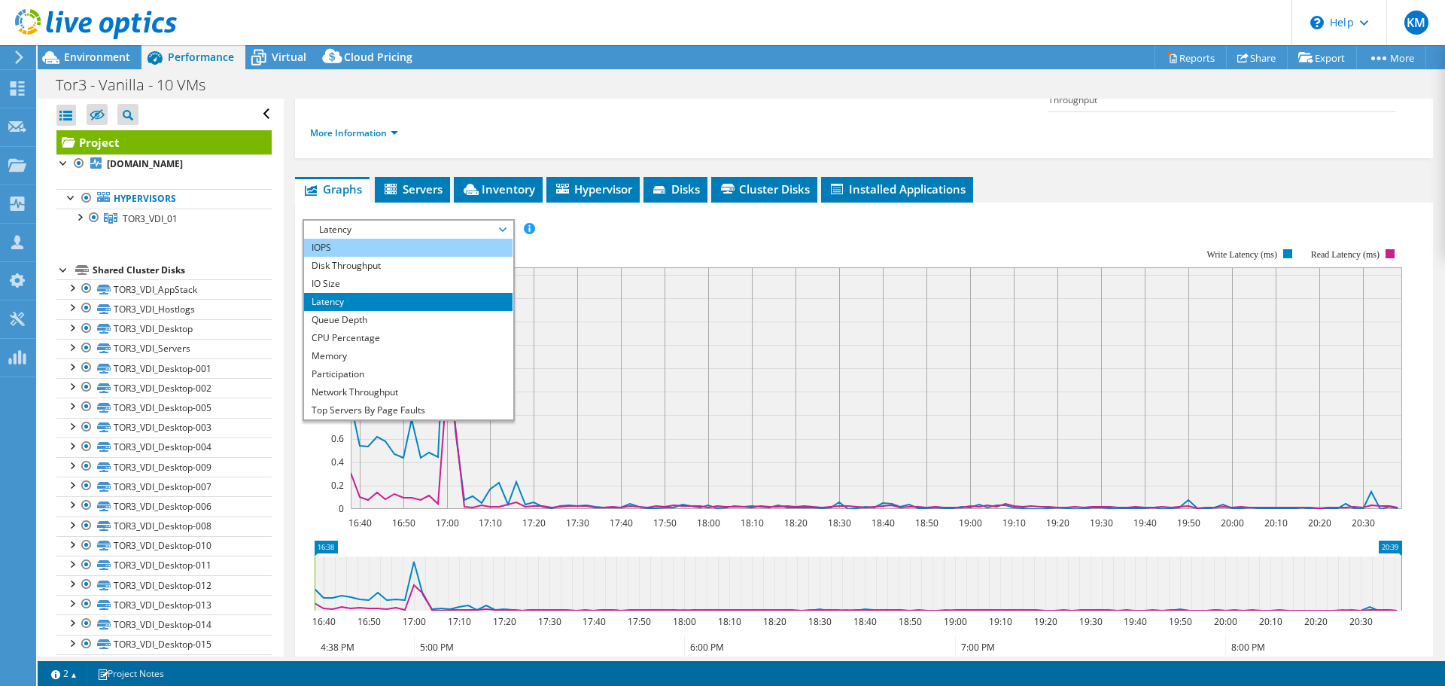
click at [379, 239] on li "IOPS" at bounding box center [408, 248] width 208 height 18
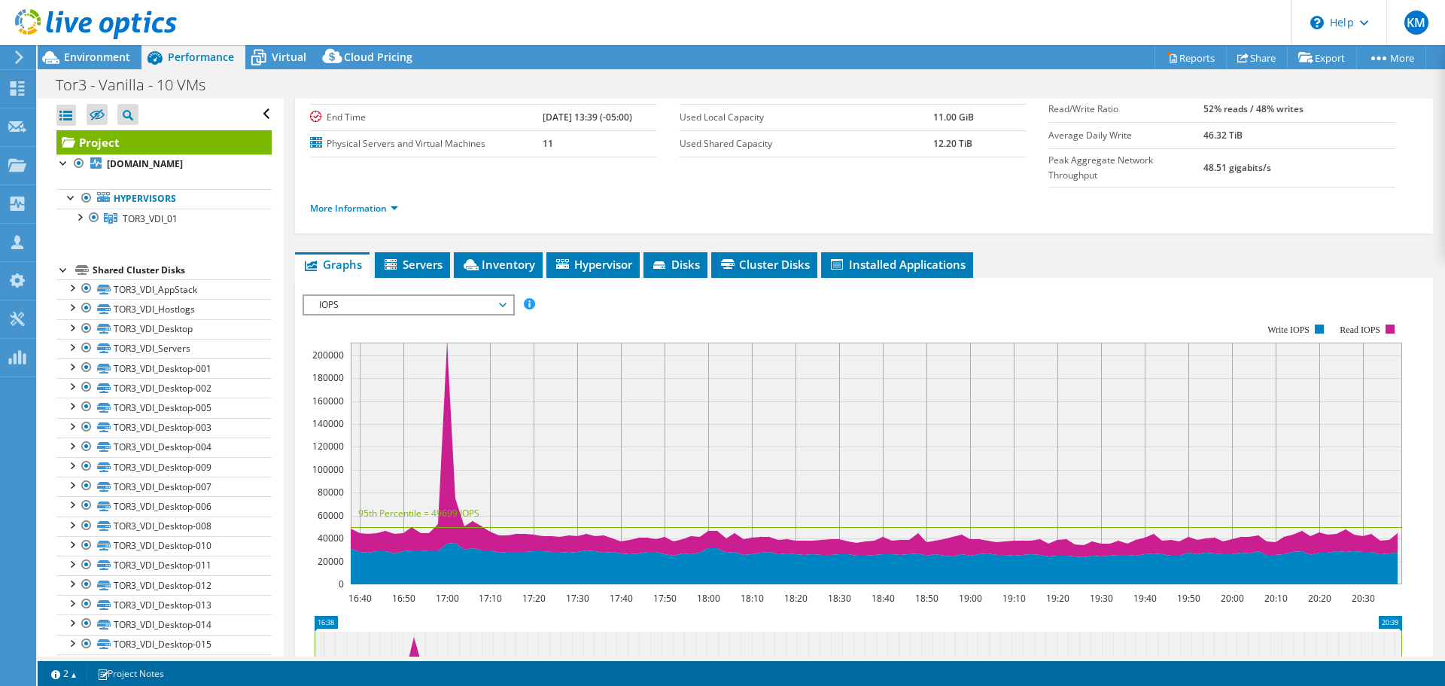
scroll to position [370, 0]
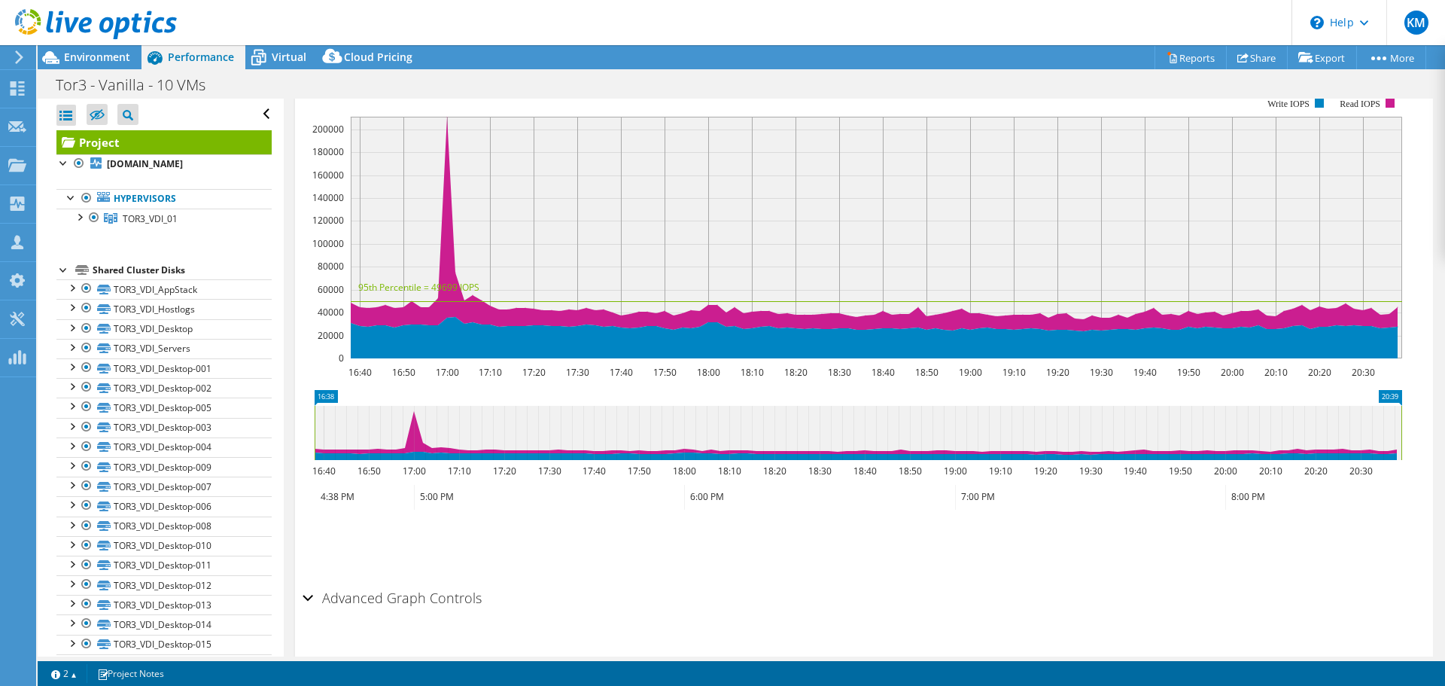
click at [394, 582] on h2 "Advanced Graph Controls" at bounding box center [392, 597] width 179 height 30
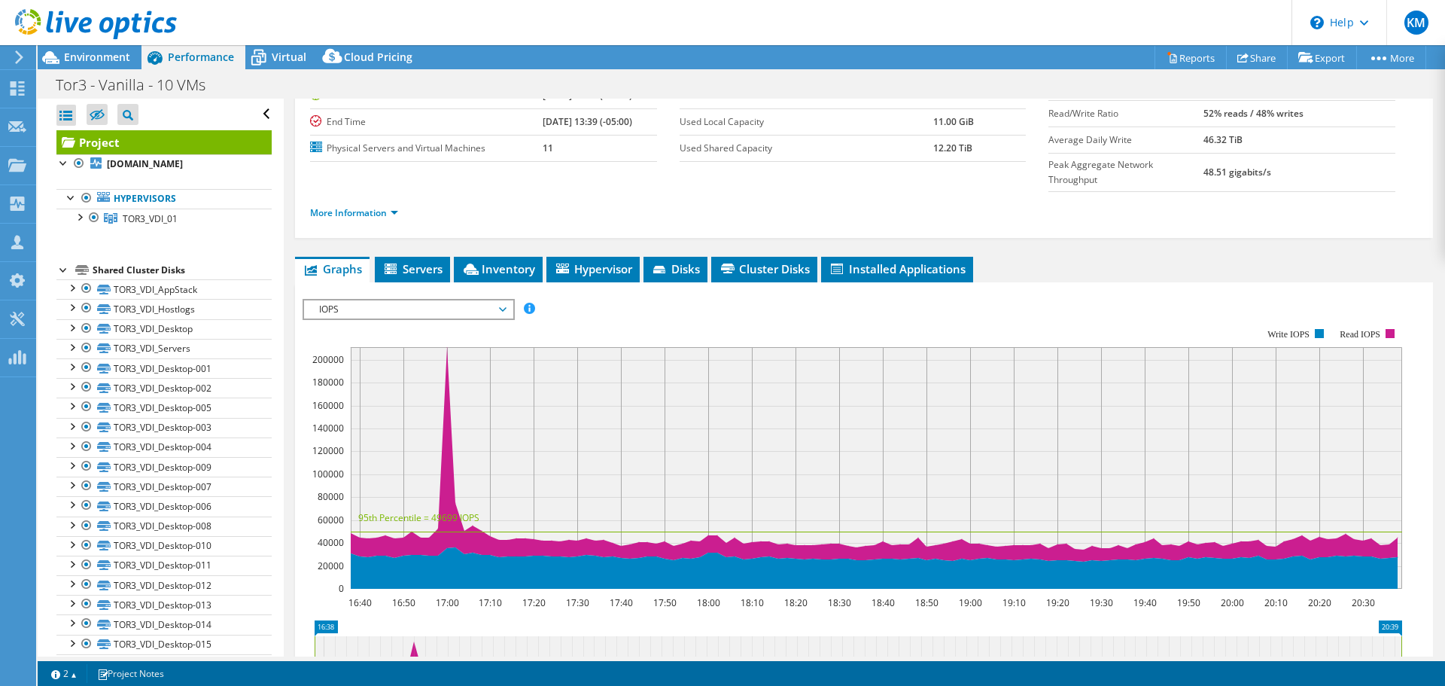
scroll to position [226, 0]
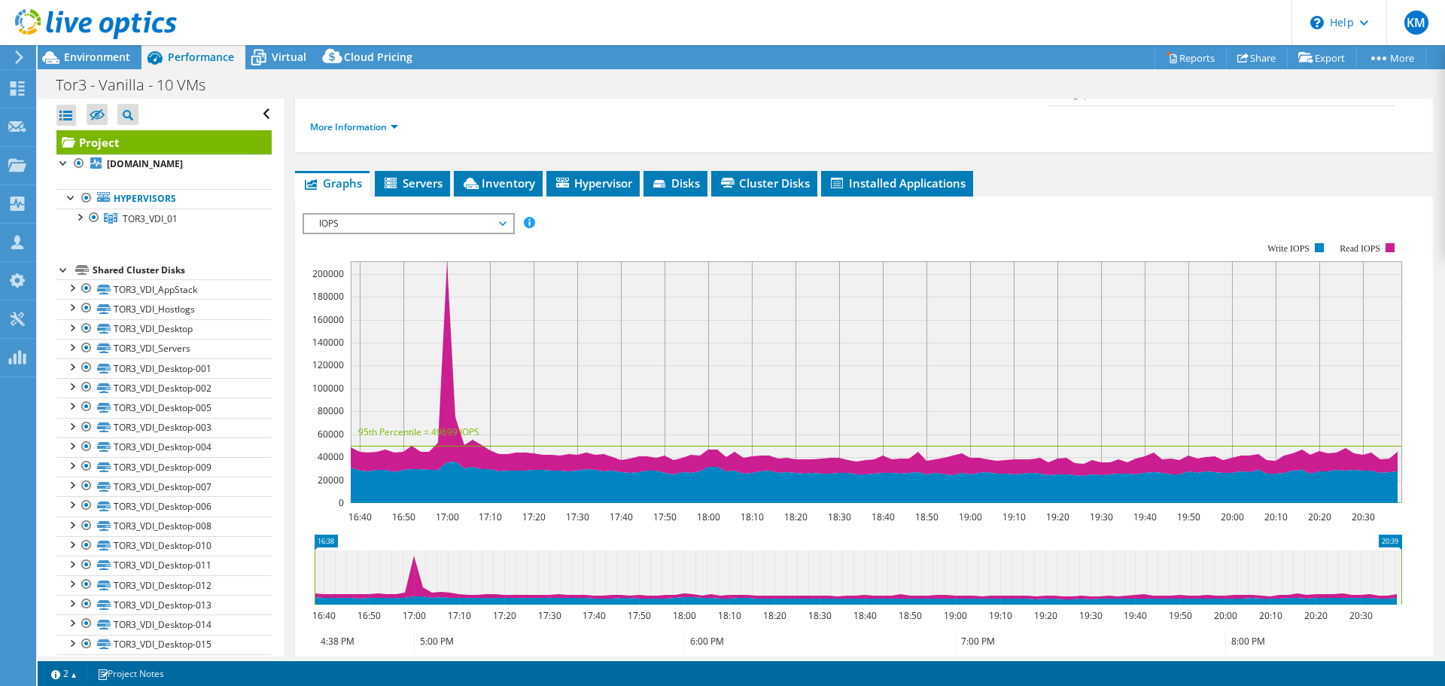
drag, startPoint x: 461, startPoint y: 193, endPoint x: 443, endPoint y: 217, distance: 29.0
click at [461, 214] on span "IOPS" at bounding box center [408, 223] width 193 height 18
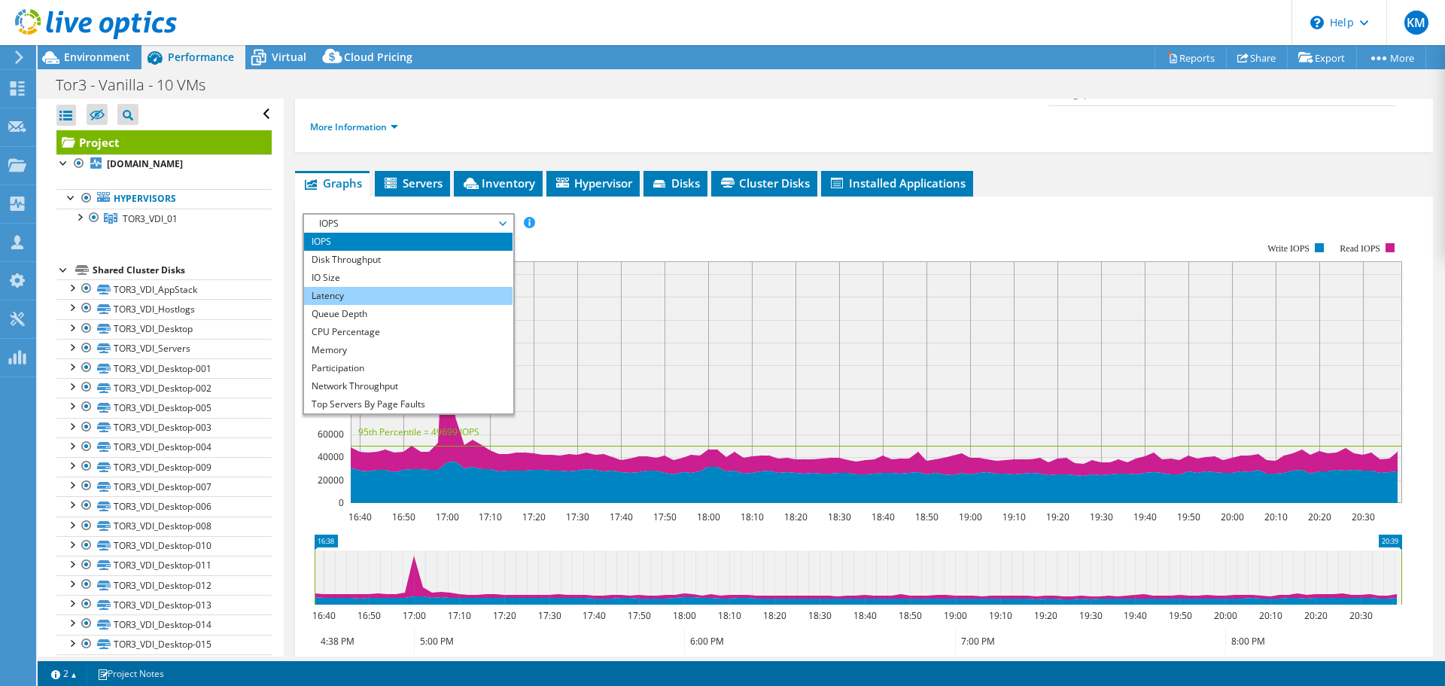
click at [397, 287] on li "Latency" at bounding box center [408, 296] width 208 height 18
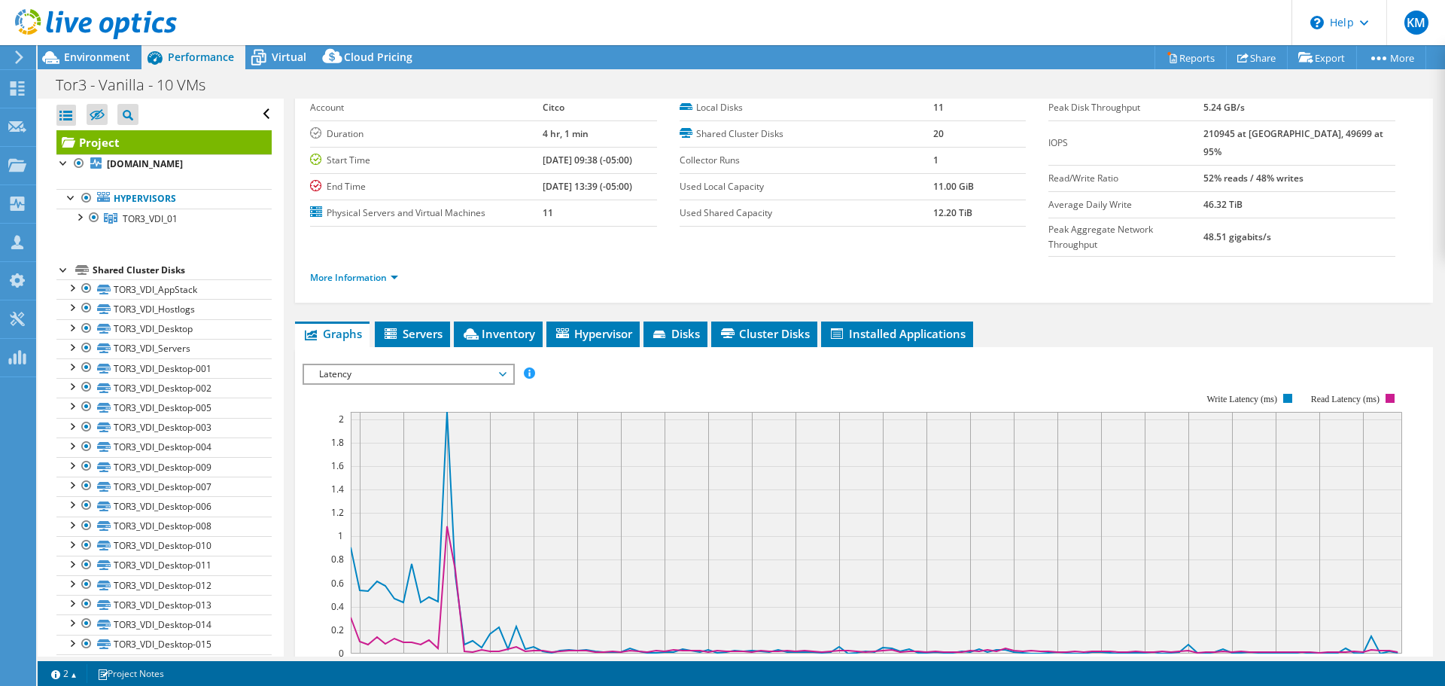
scroll to position [151, 0]
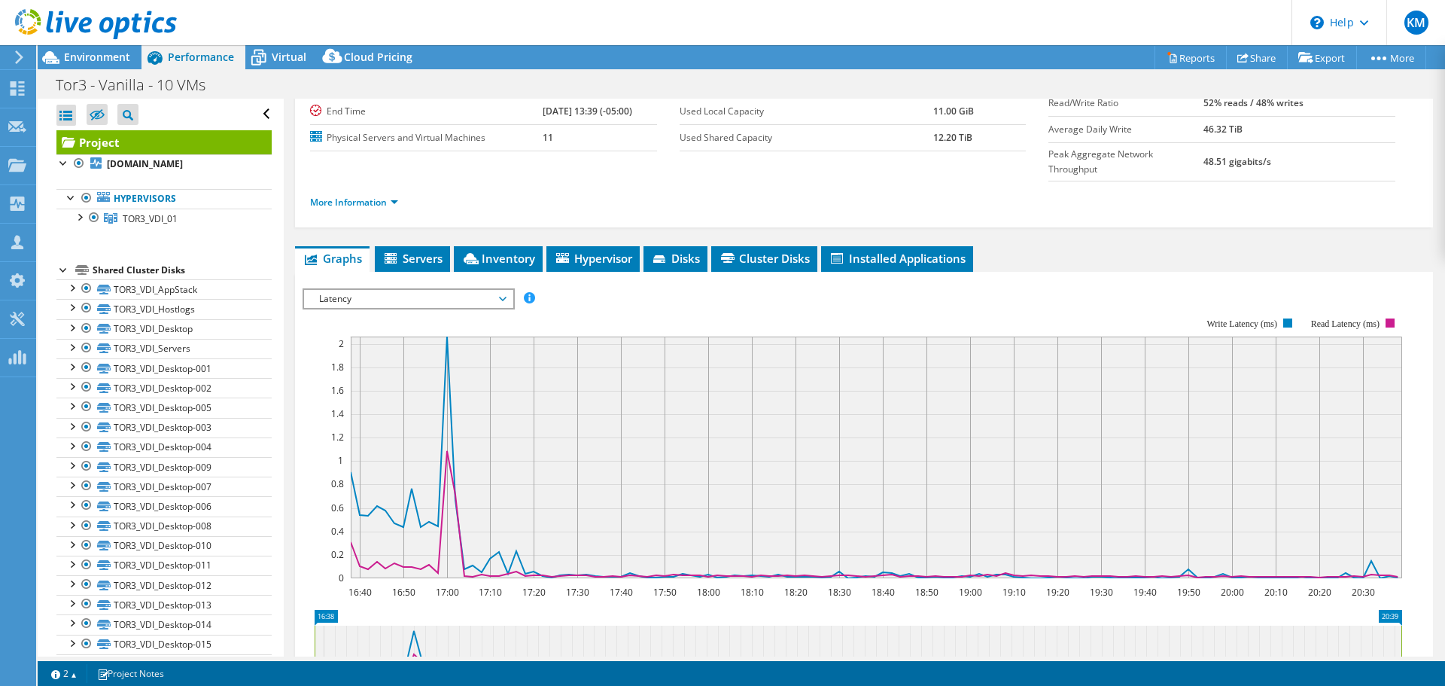
click at [486, 290] on span "Latency" at bounding box center [408, 299] width 193 height 18
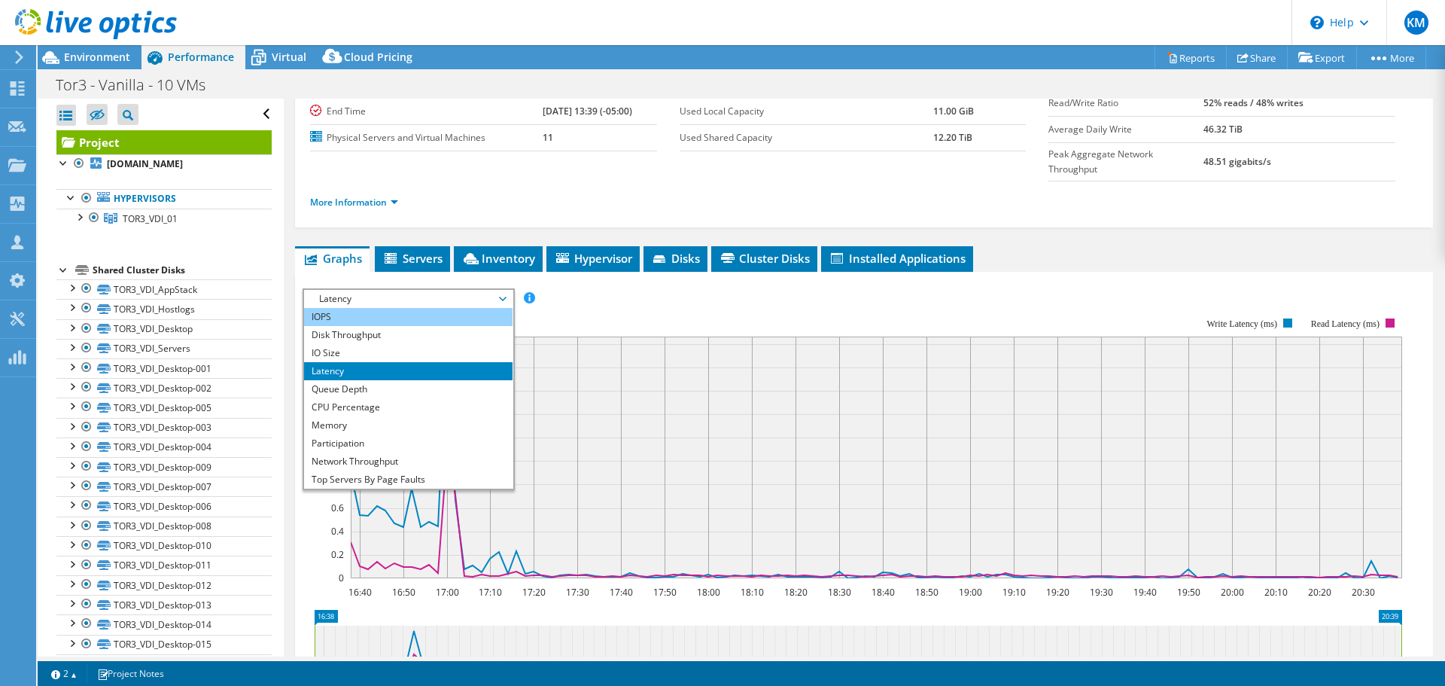
click at [433, 308] on li "IOPS" at bounding box center [408, 317] width 208 height 18
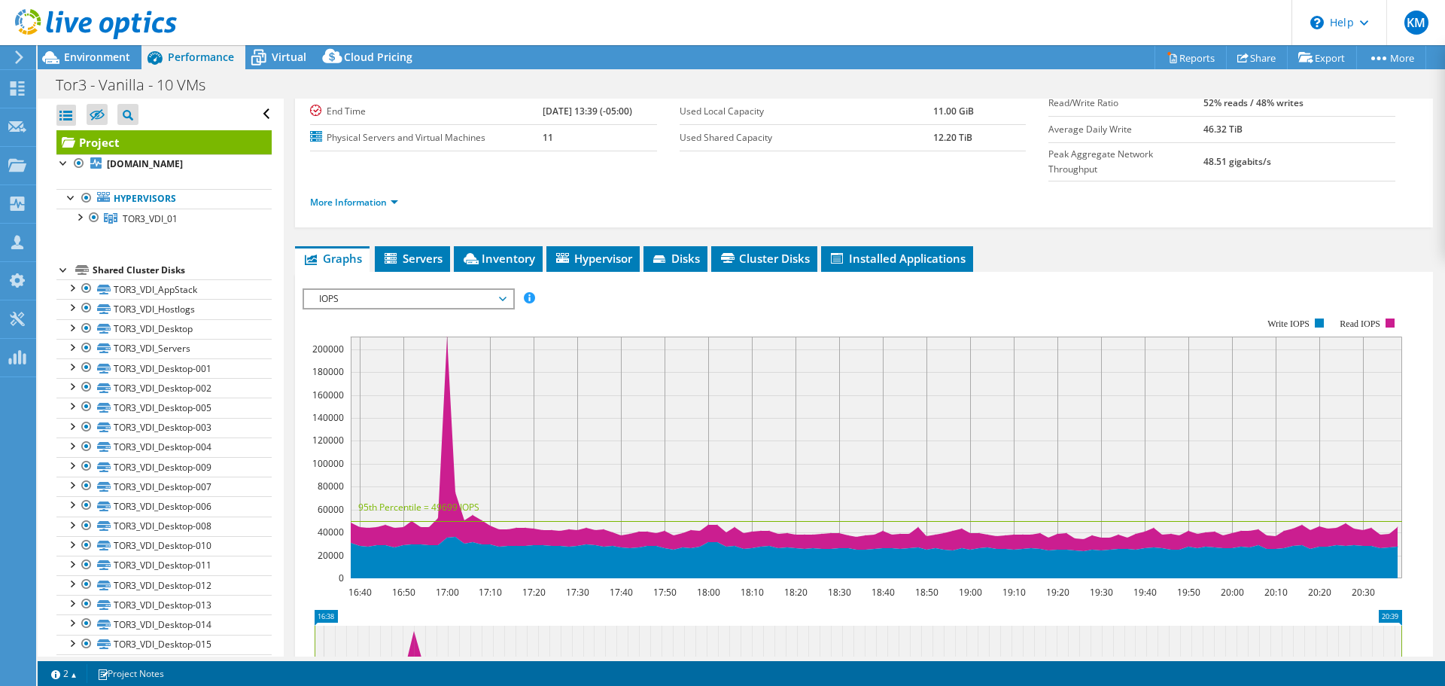
click at [396, 290] on span "IOPS" at bounding box center [408, 299] width 193 height 18
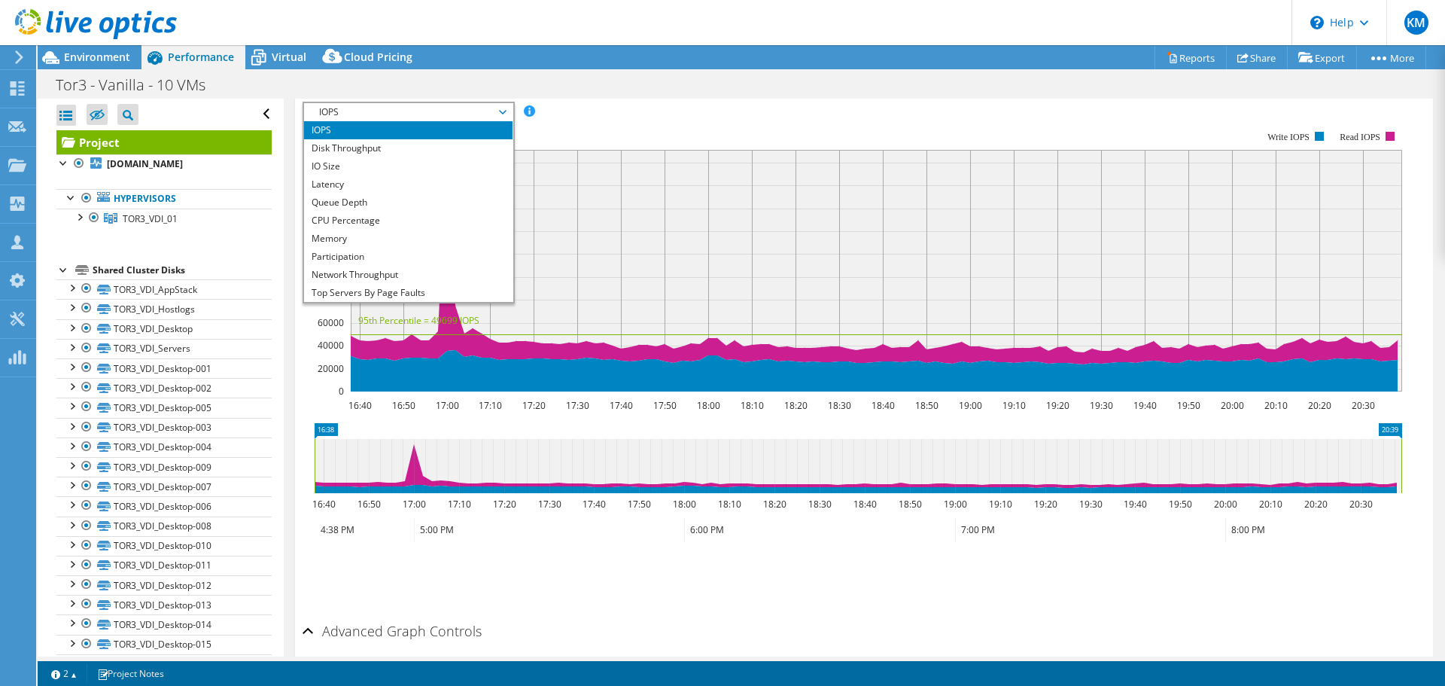
scroll to position [376, 0]
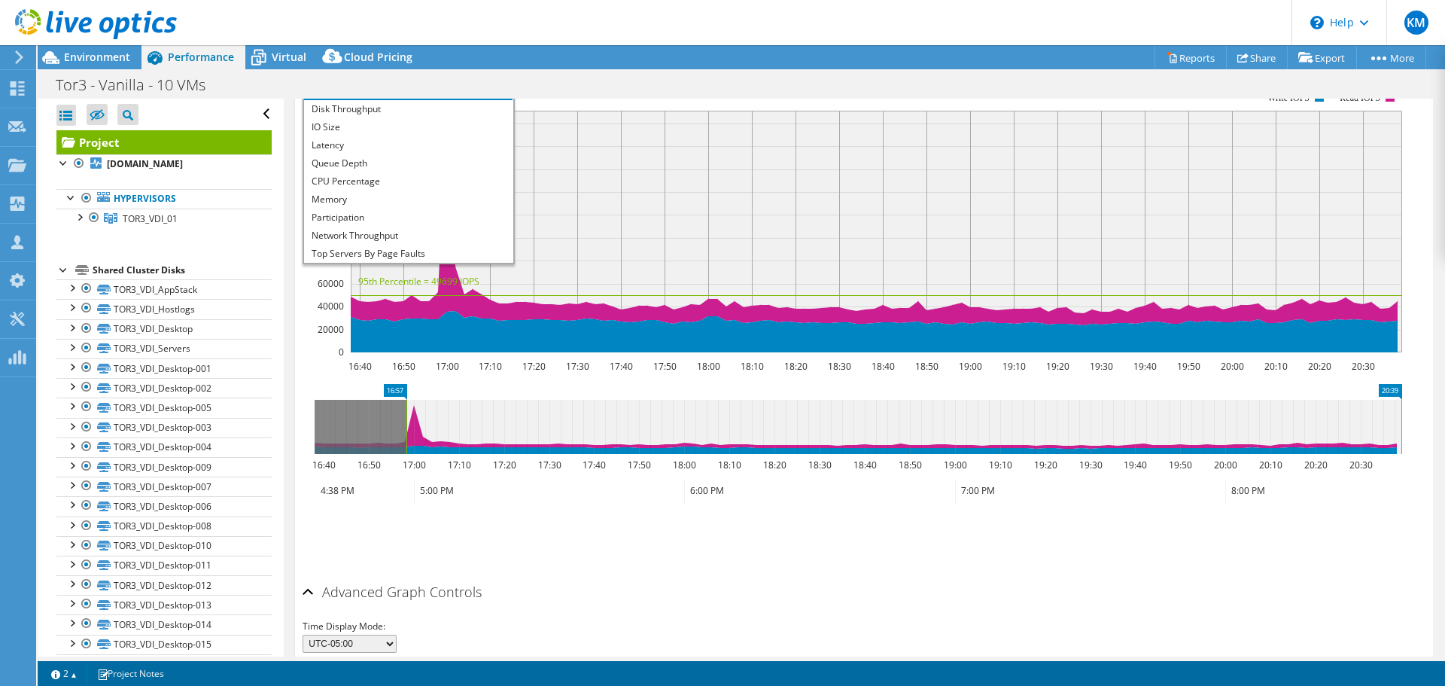
drag, startPoint x: 315, startPoint y: 400, endPoint x: 406, endPoint y: 404, distance: 91.9
click at [406, 404] on rect at bounding box center [406, 427] width 6 height 54
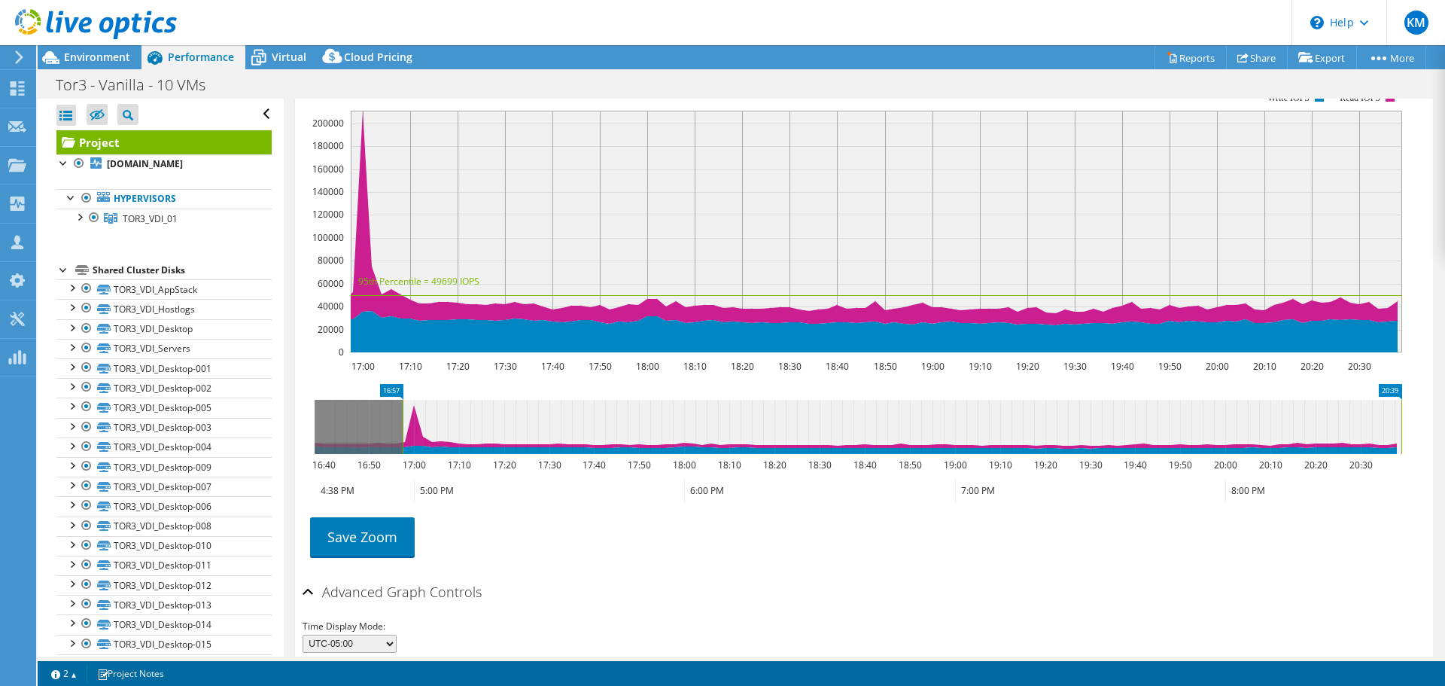
scroll to position [301, 0]
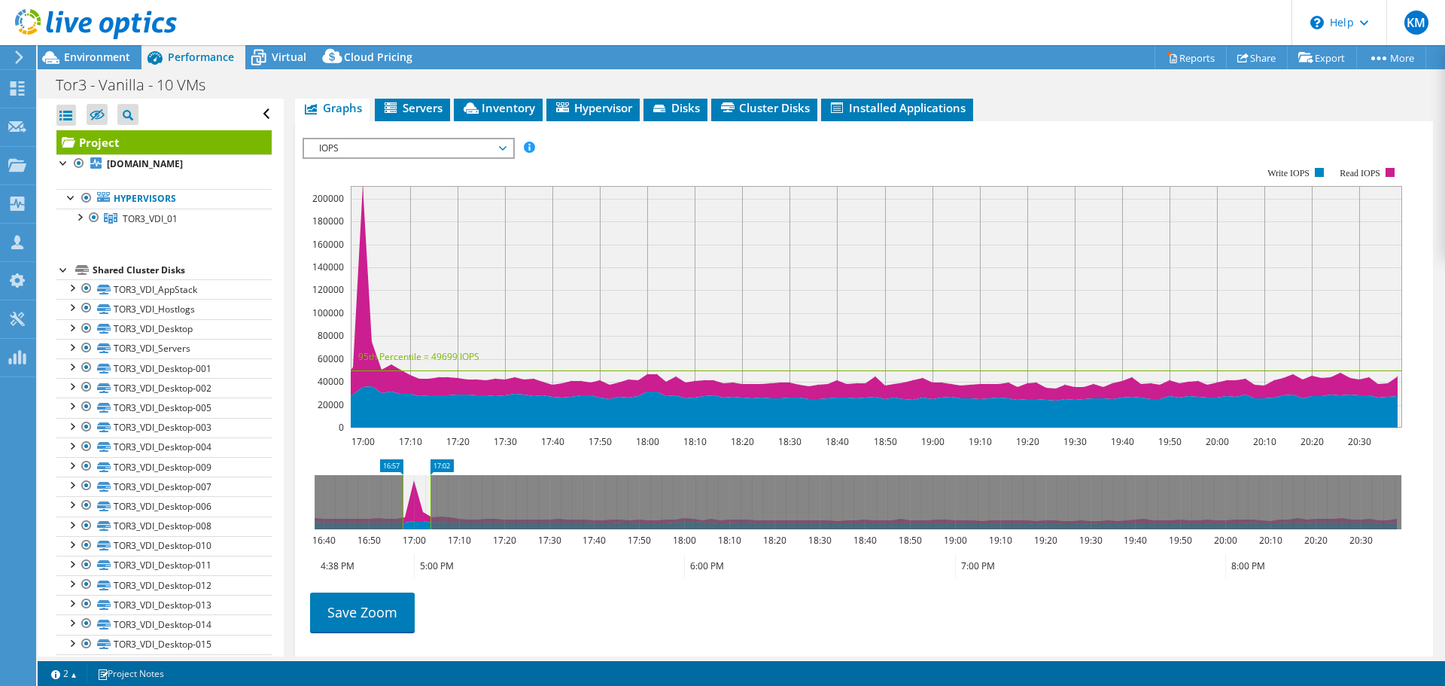
drag, startPoint x: 1401, startPoint y: 461, endPoint x: 430, endPoint y: 488, distance: 971.1
click at [430, 488] on rect at bounding box center [430, 502] width 6 height 54
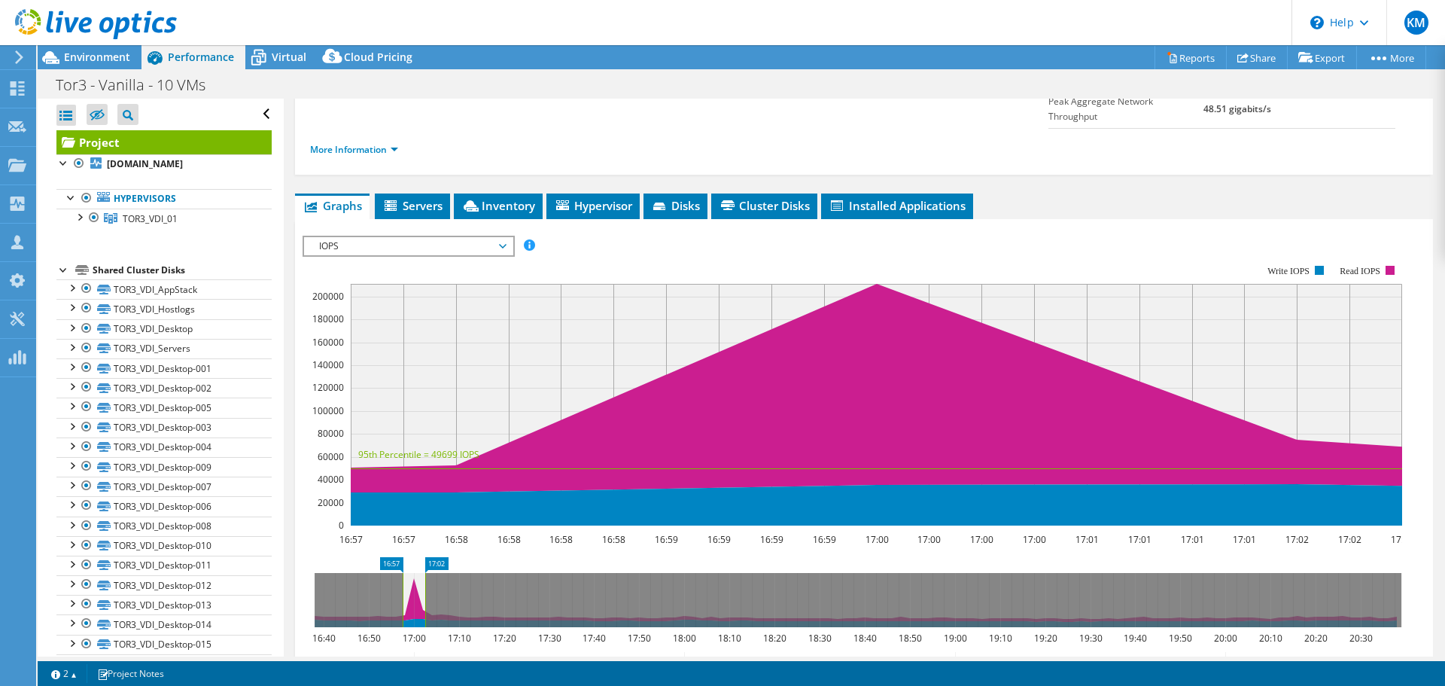
scroll to position [226, 0]
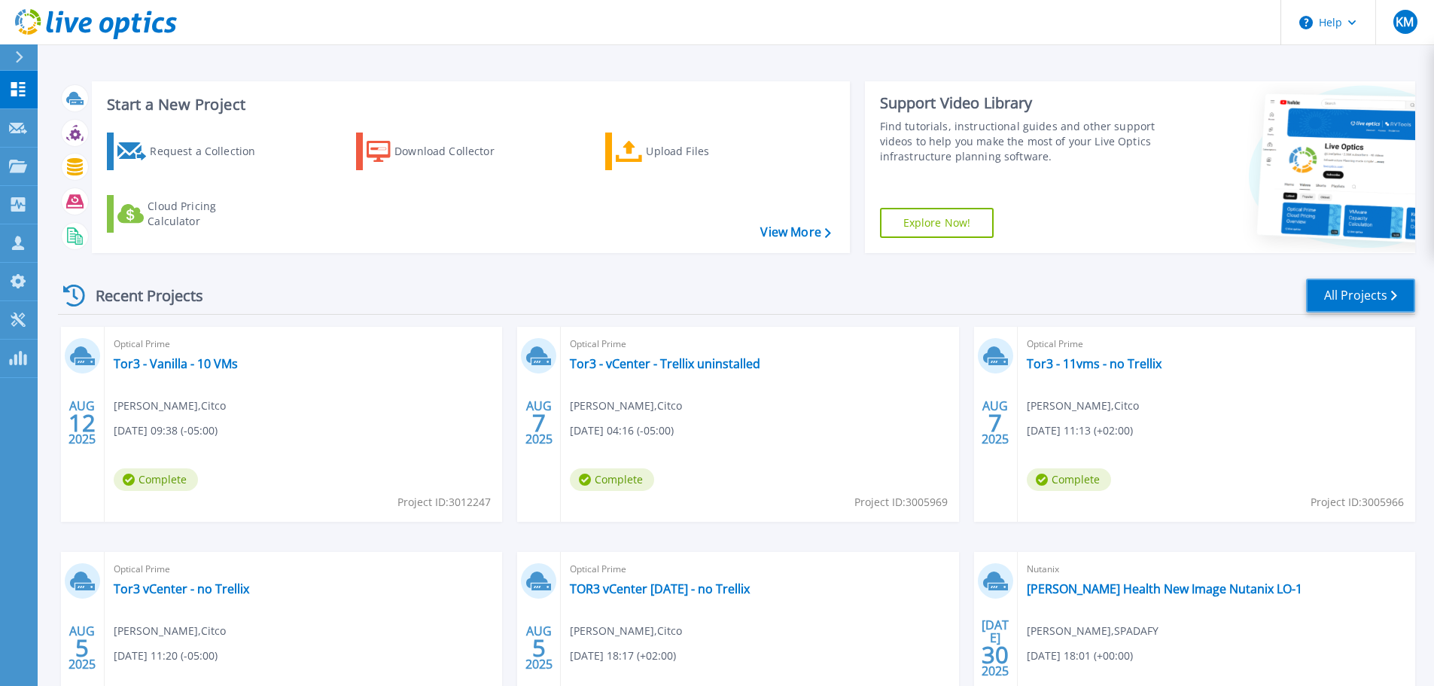
click at [1328, 298] on link "All Projects" at bounding box center [1360, 295] width 109 height 34
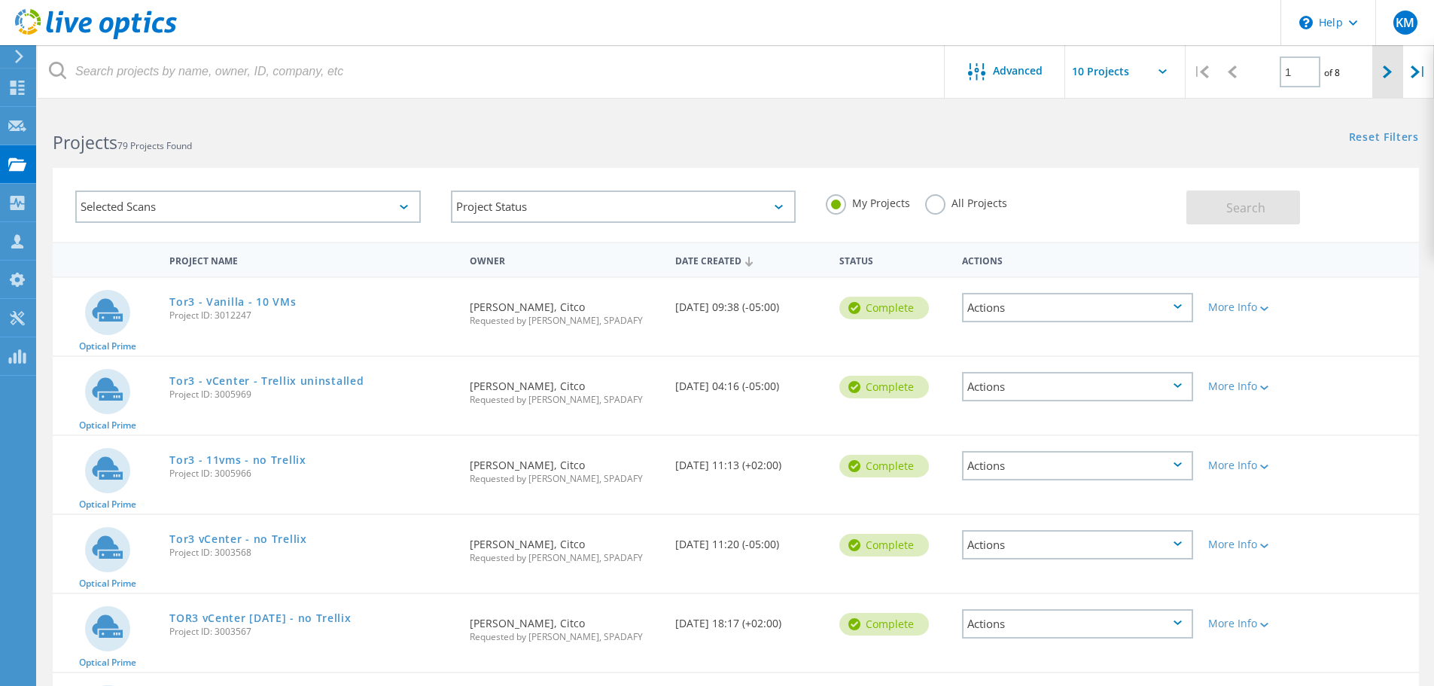
click at [1385, 71] on icon at bounding box center [1386, 71] width 9 height 13
type input "2"
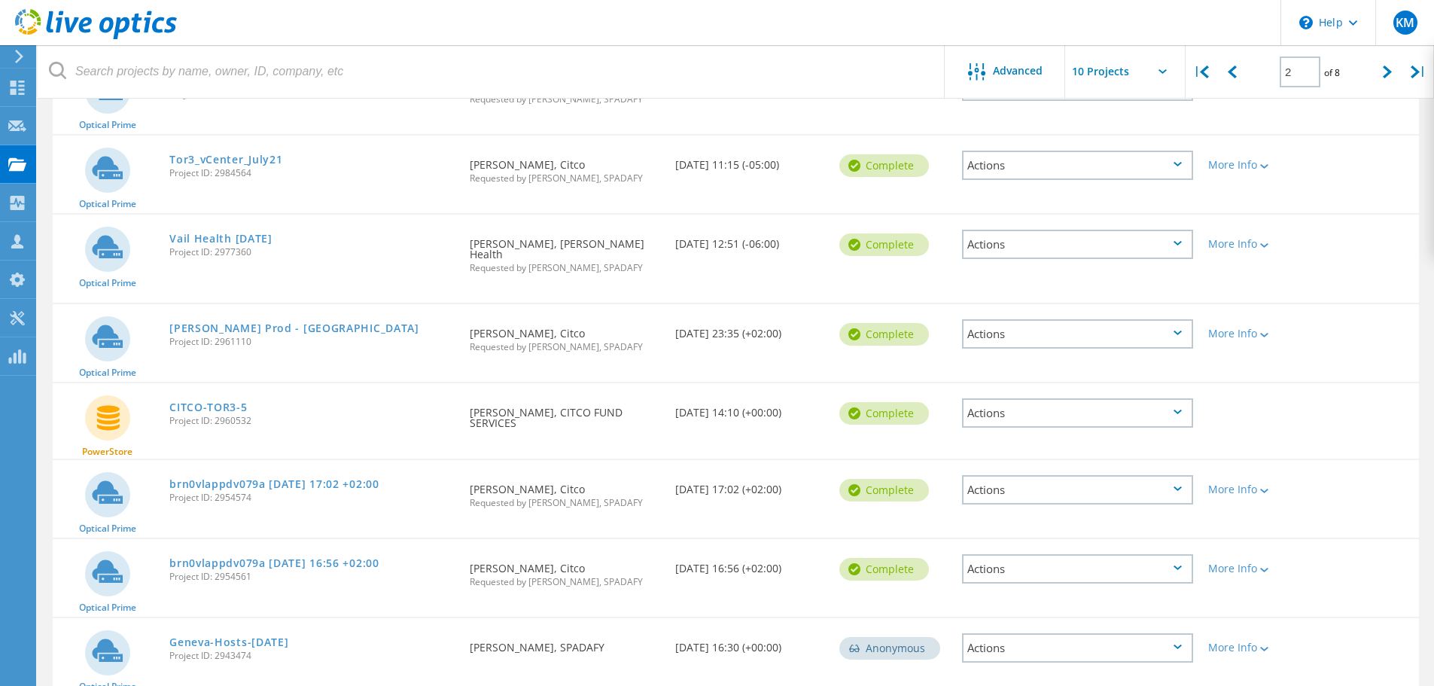
scroll to position [226, 0]
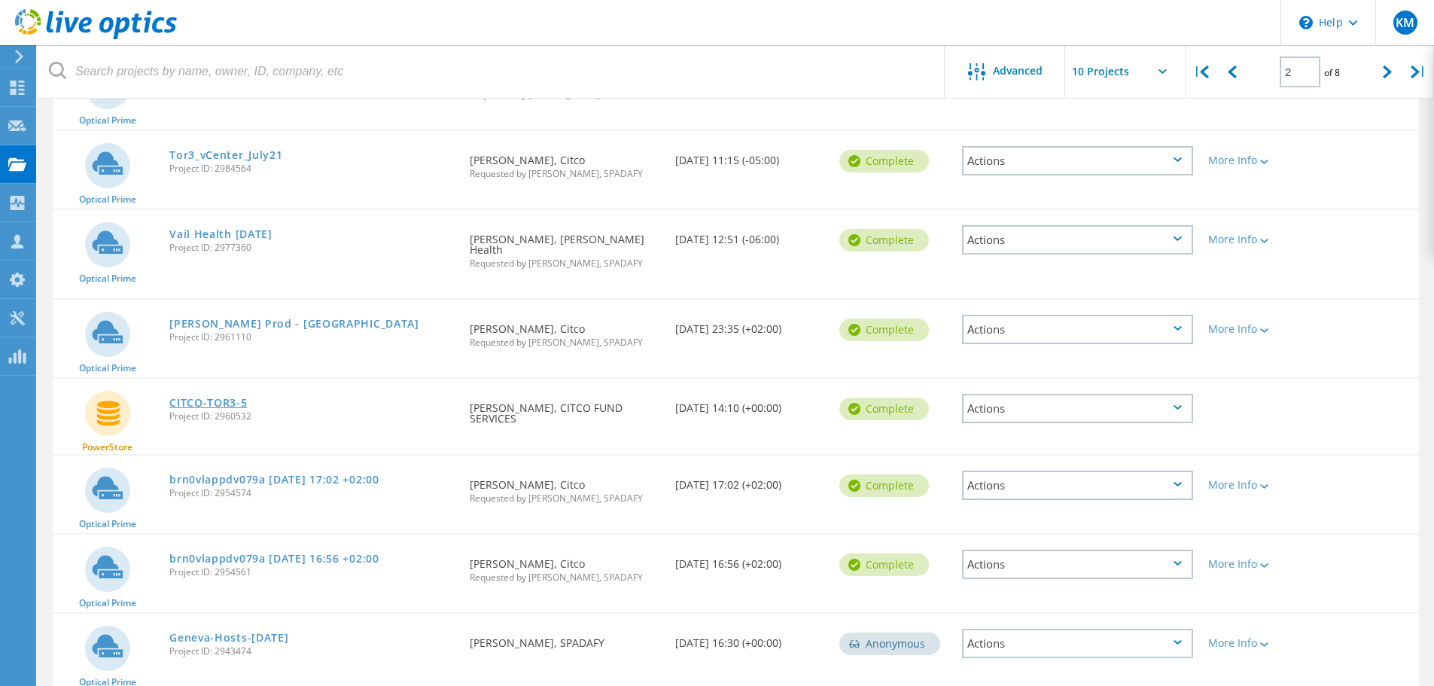
click at [214, 397] on link "CITCO-TOR3-5" at bounding box center [208, 402] width 78 height 11
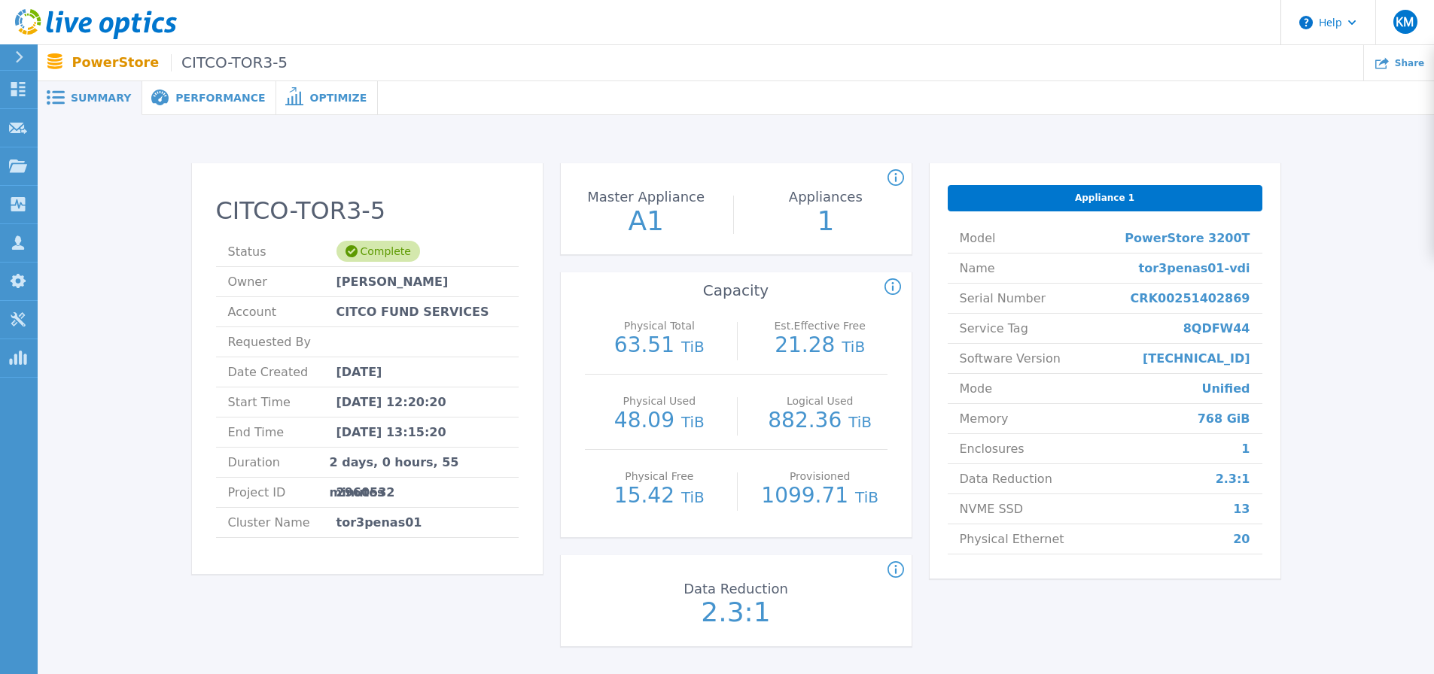
click at [296, 105] on div "Optimize" at bounding box center [327, 98] width 102 height 34
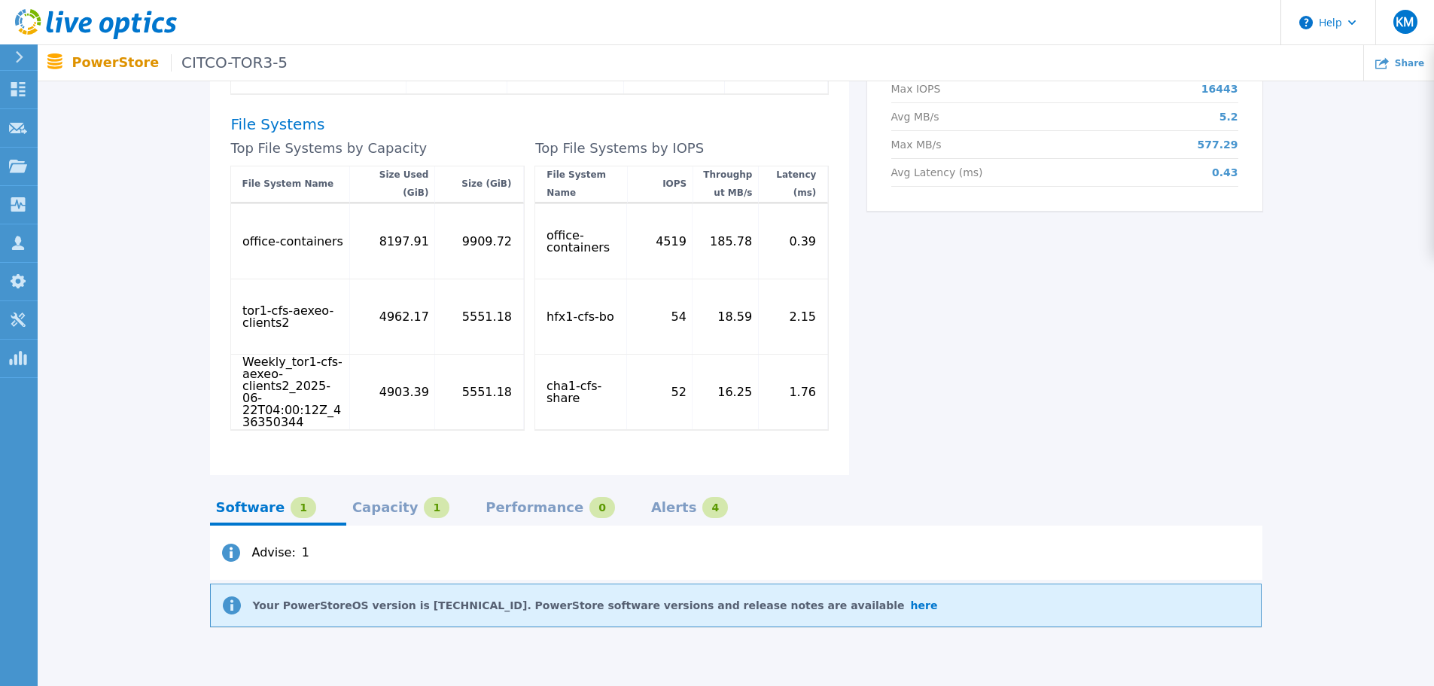
scroll to position [776, 0]
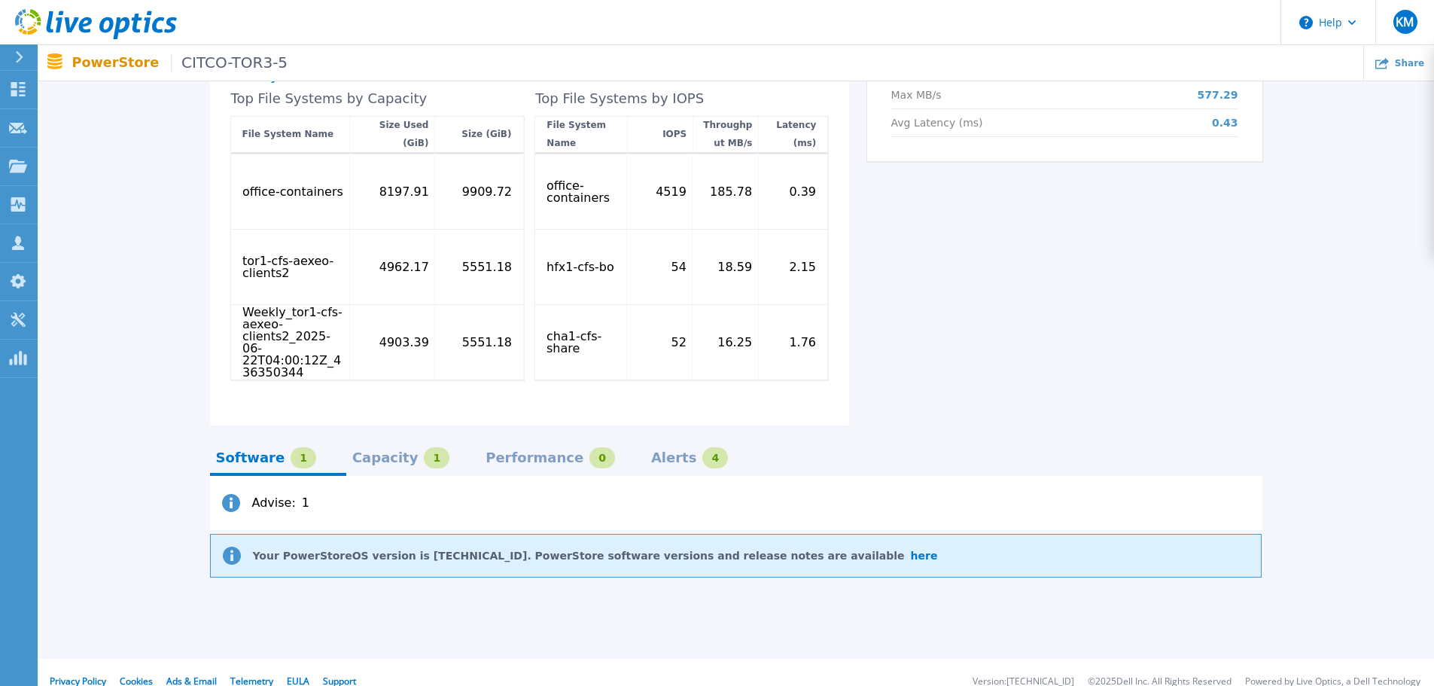
click at [651, 447] on div "Alerts 4" at bounding box center [689, 457] width 77 height 21
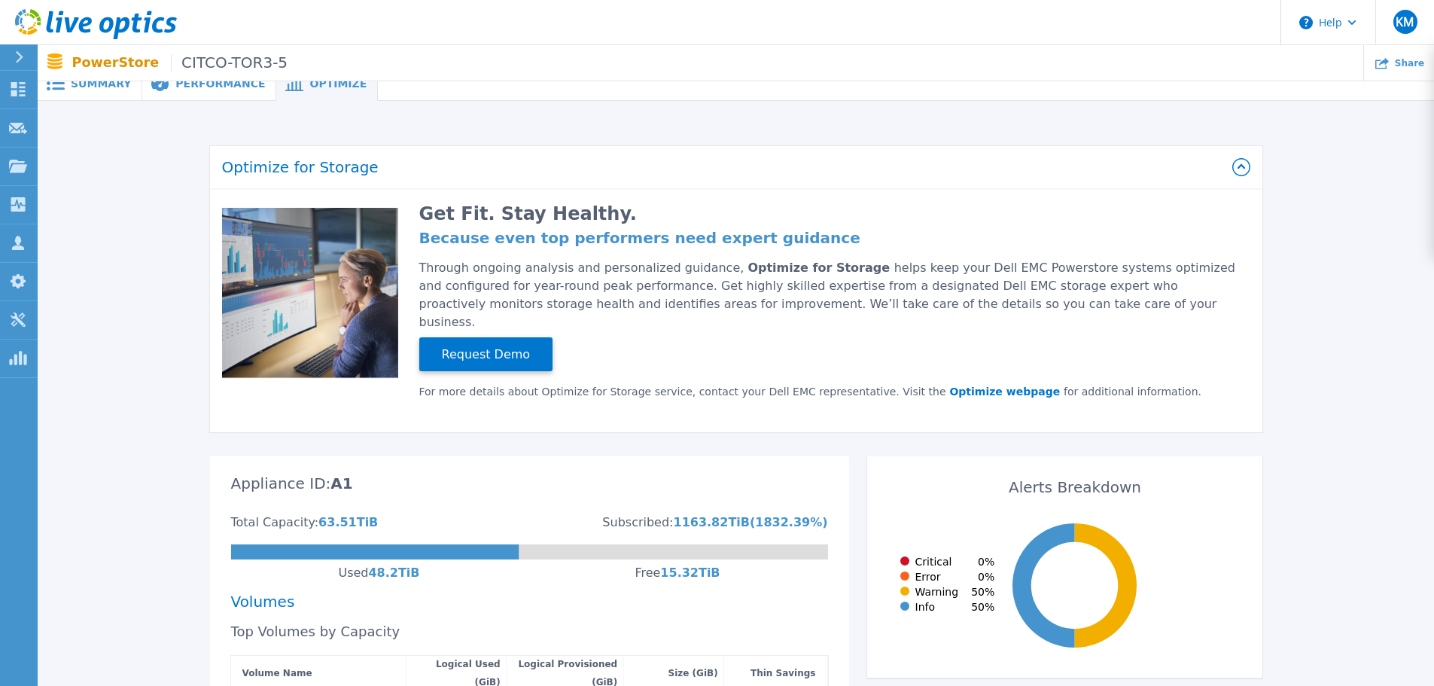
scroll to position [0, 0]
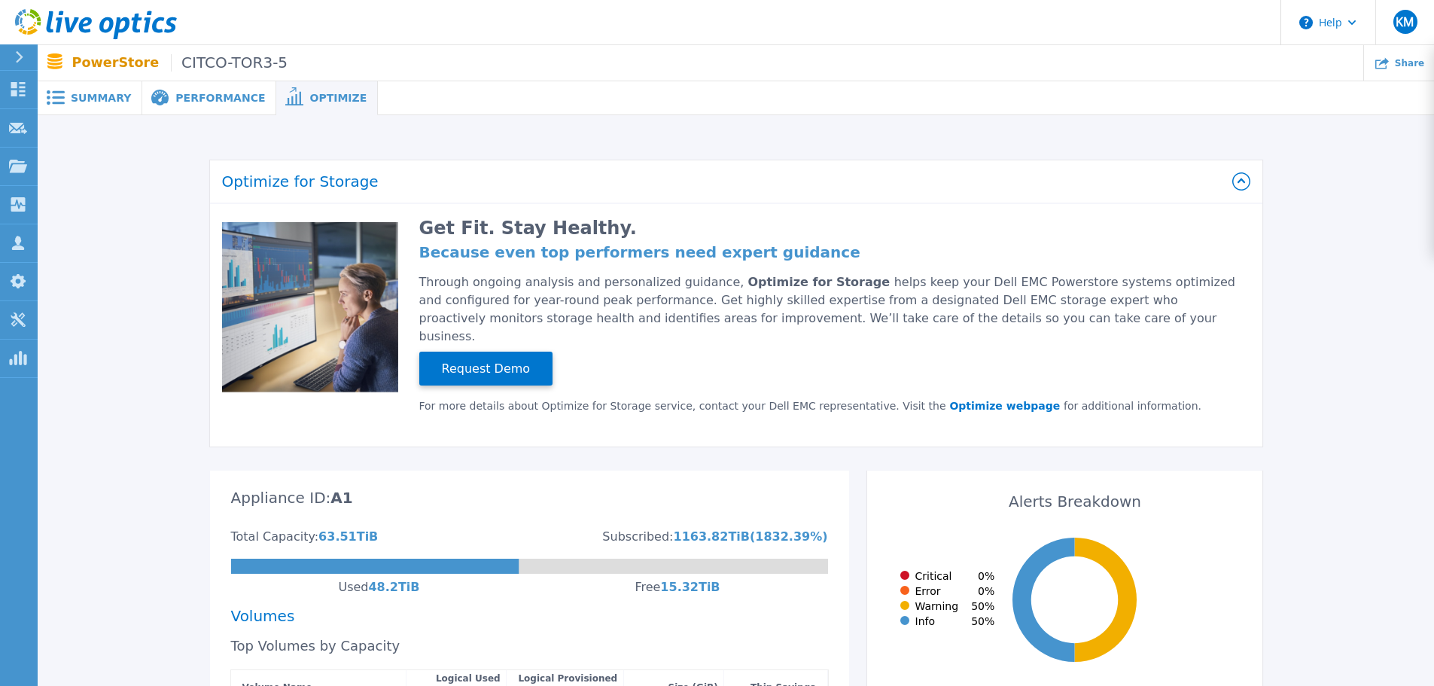
click at [213, 93] on span "Performance" at bounding box center [220, 98] width 90 height 11
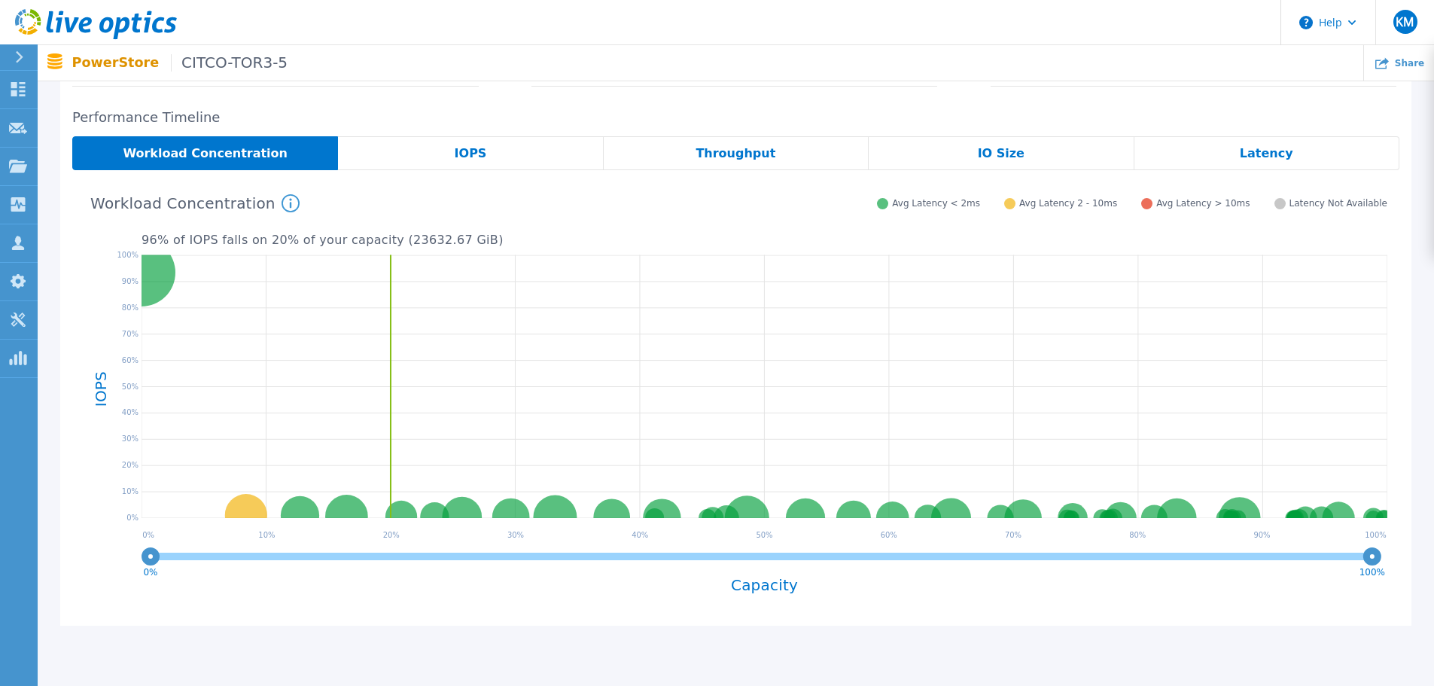
scroll to position [301, 0]
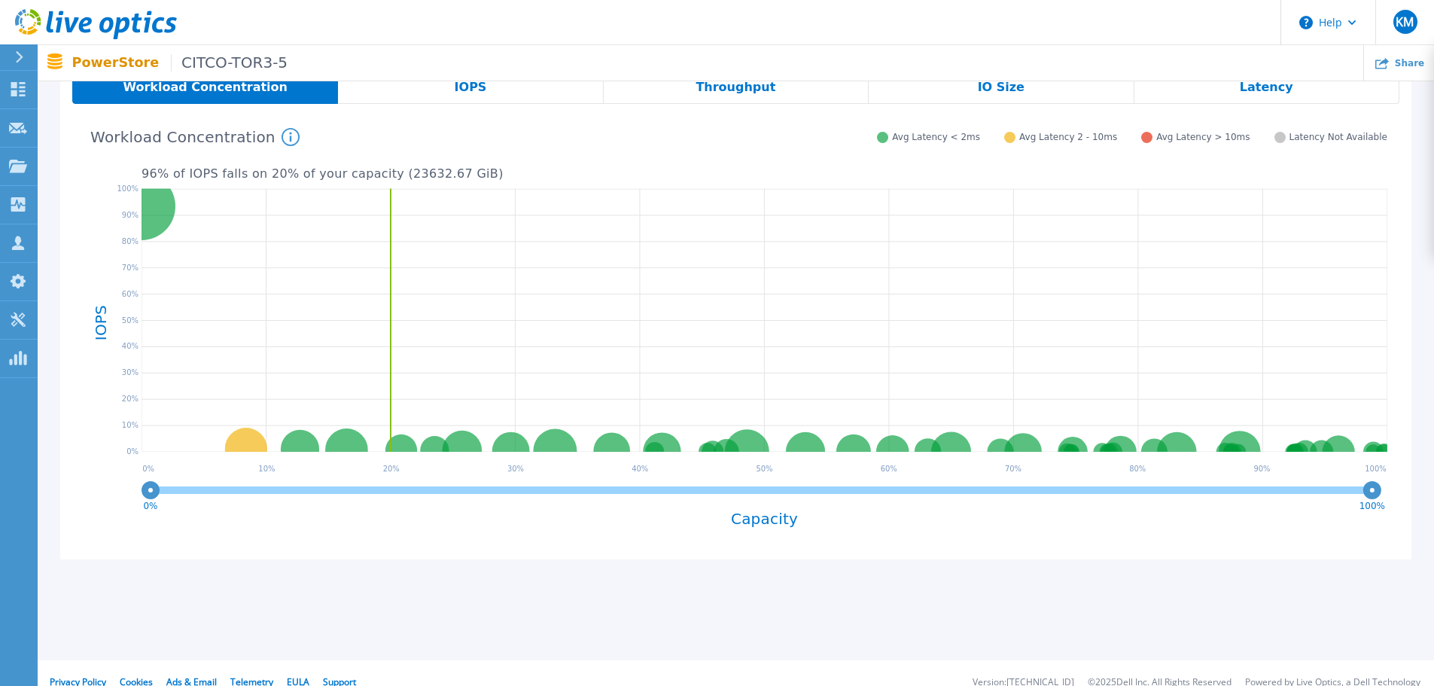
click at [422, 100] on div "IOPS" at bounding box center [470, 87] width 265 height 34
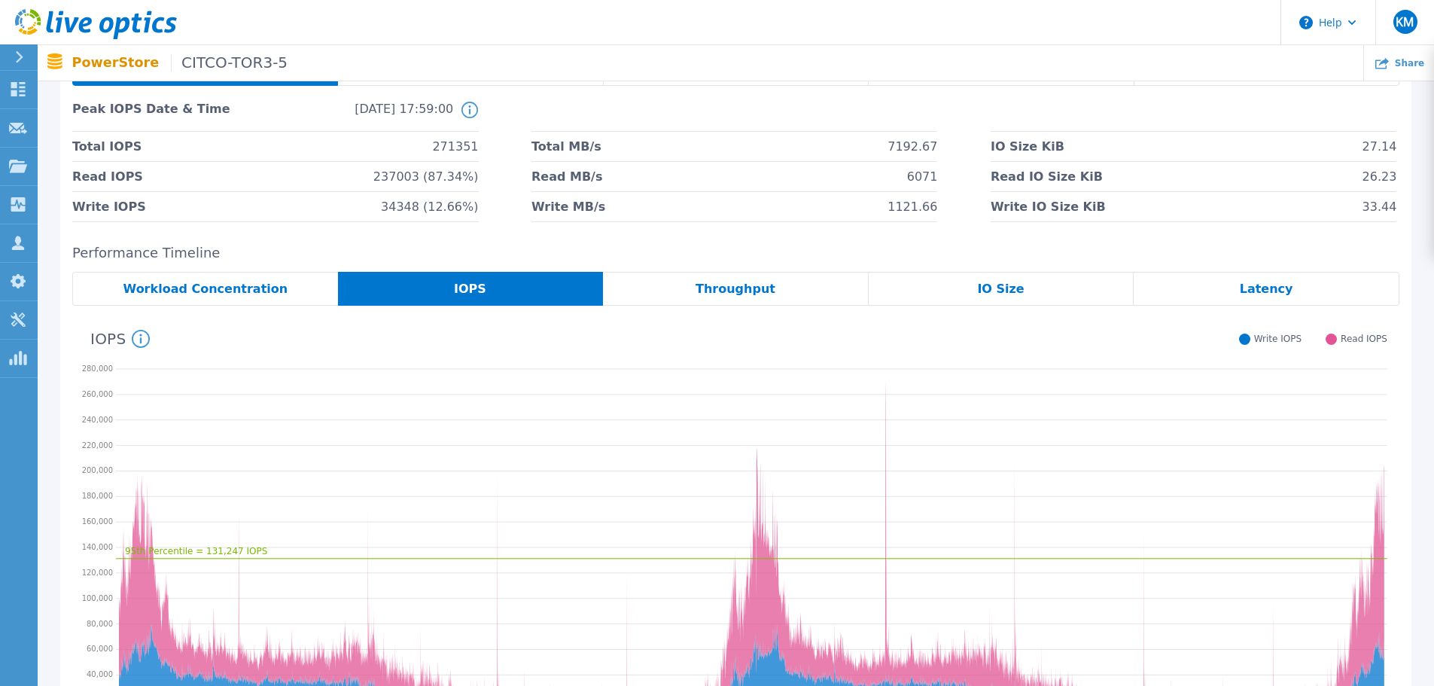
scroll to position [0, 0]
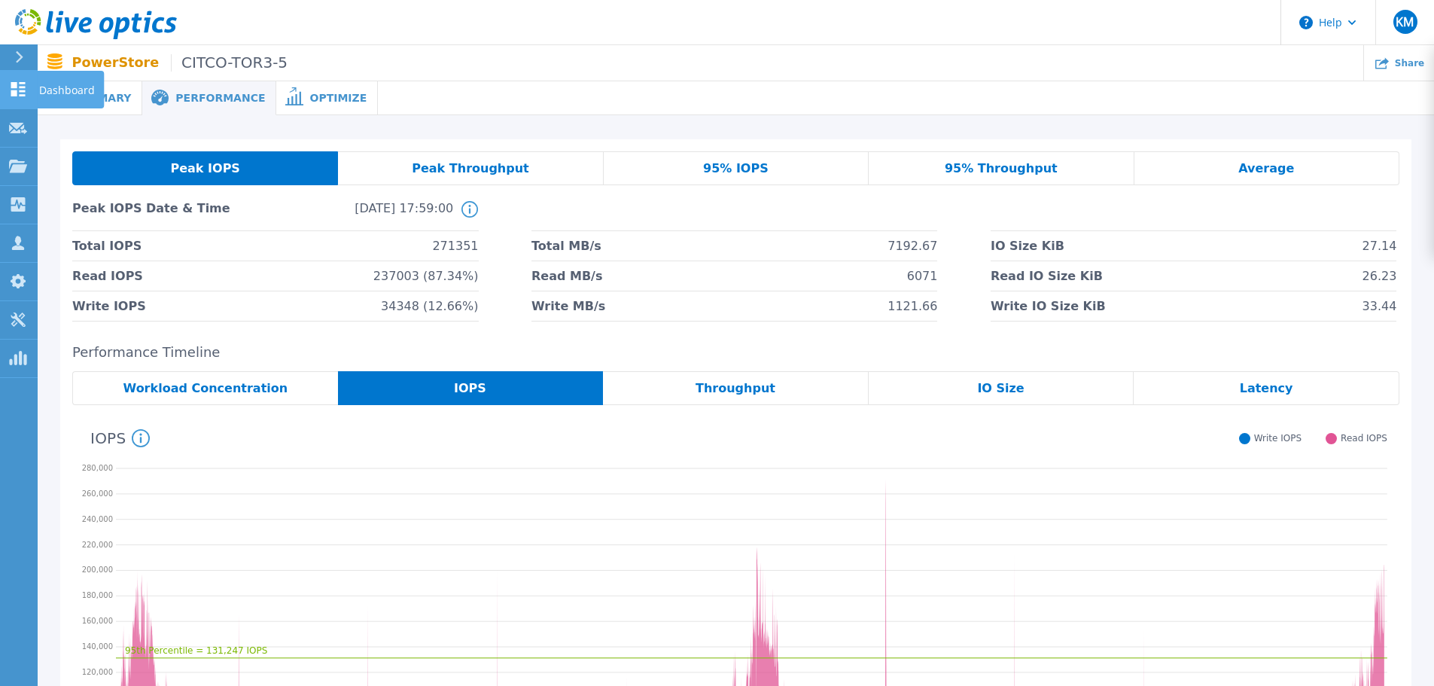
click at [24, 87] on icon at bounding box center [18, 89] width 14 height 14
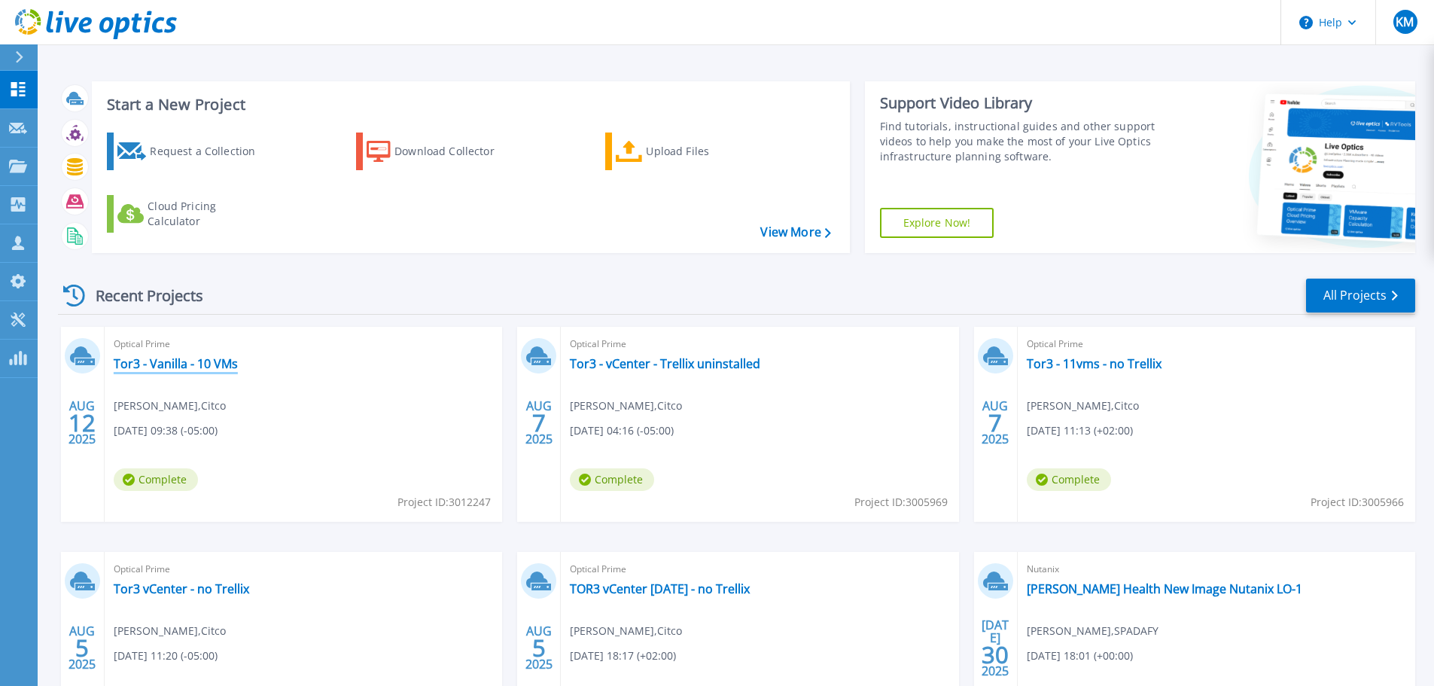
click at [214, 366] on link "Tor3 - Vanilla - 10 VMs" at bounding box center [176, 363] width 124 height 15
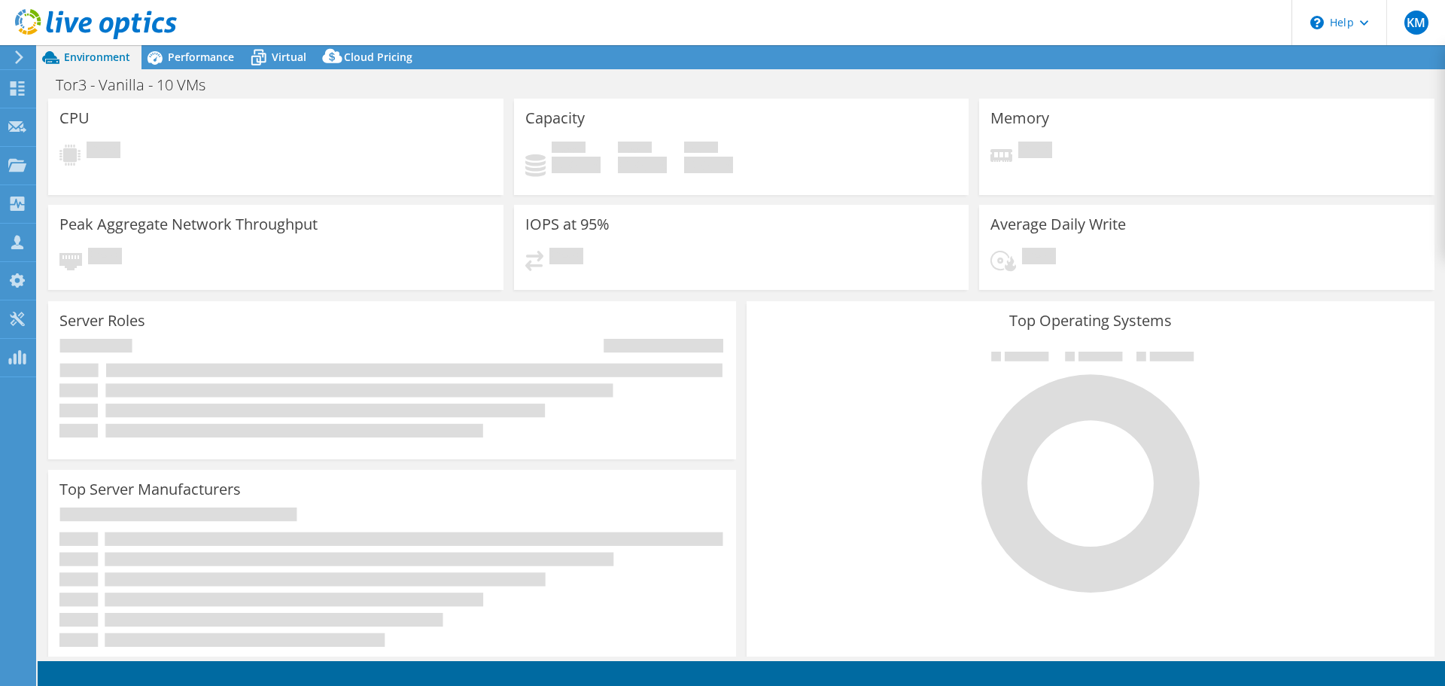
select select "USD"
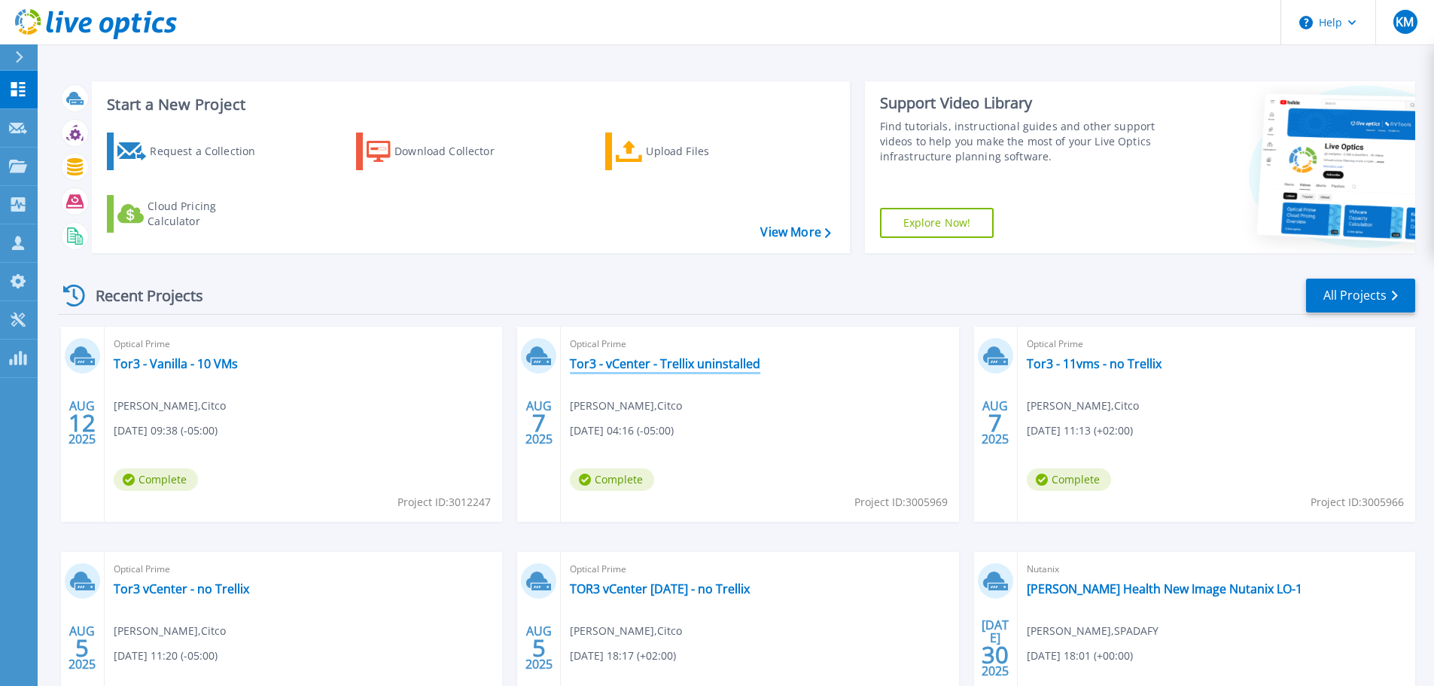
click at [743, 366] on link "Tor3 - vCenter - Trellix uninstalled" at bounding box center [665, 363] width 190 height 15
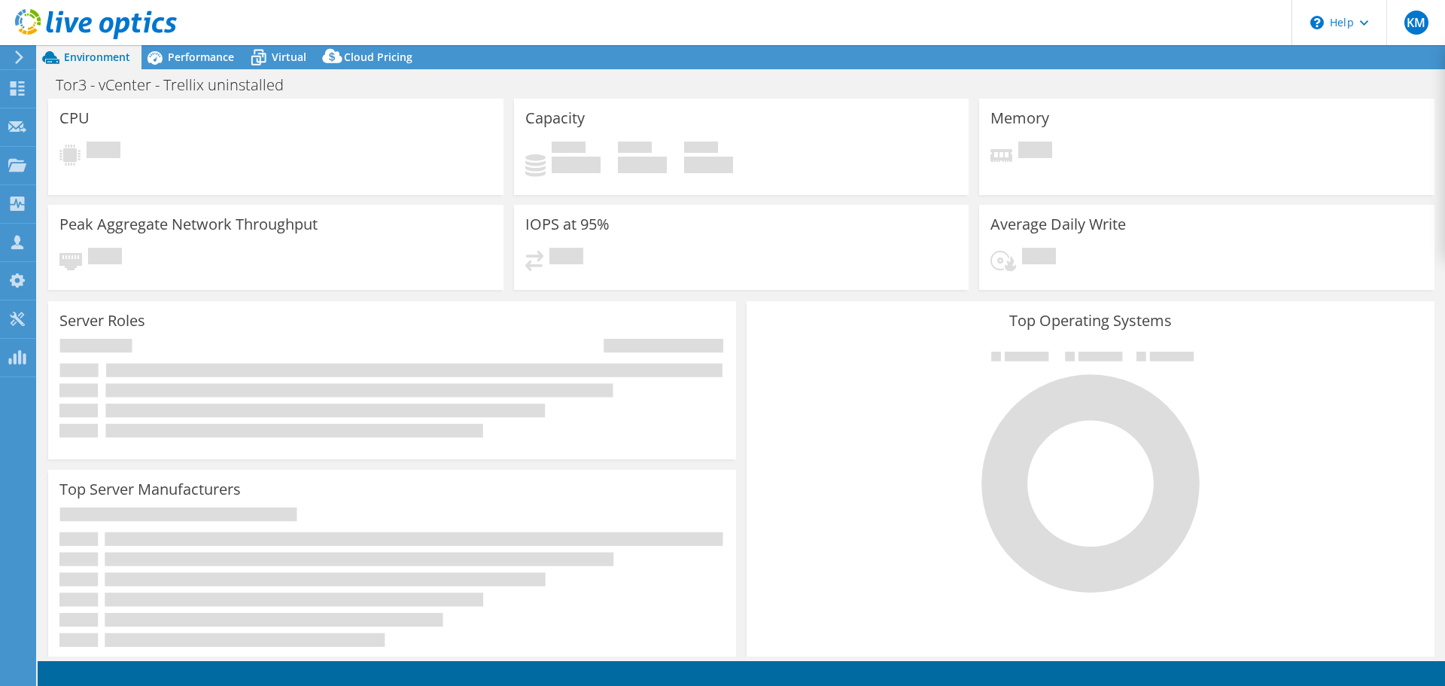
select select "USD"
